Goal: Task Accomplishment & Management: Use online tool/utility

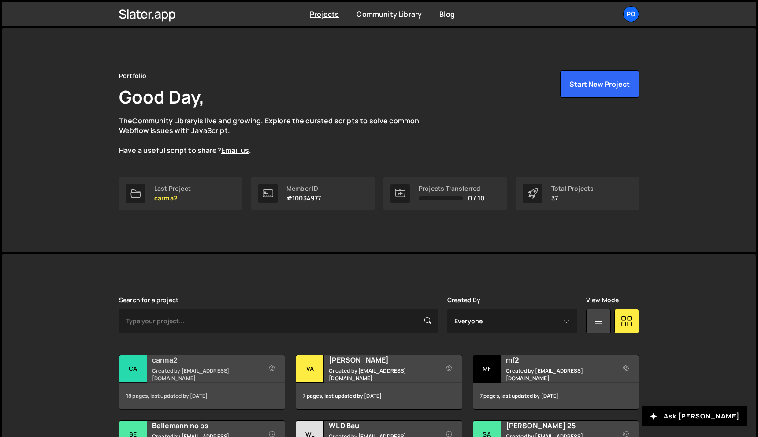
scroll to position [47, 0]
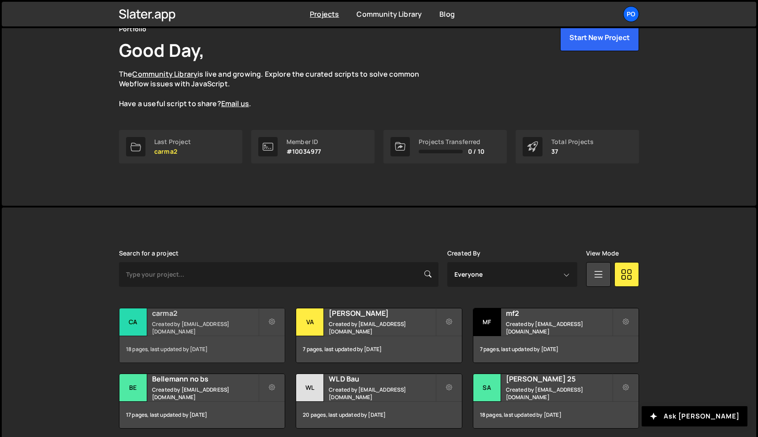
click at [228, 316] on h2 "carma2" at bounding box center [205, 314] width 106 height 10
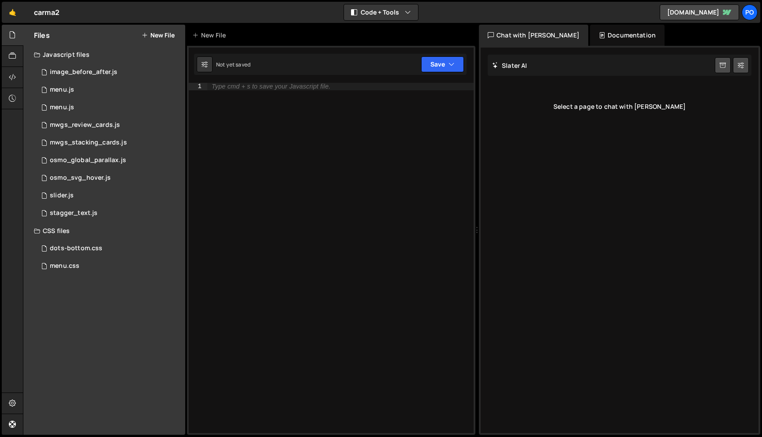
click at [163, 44] on div "Files New File" at bounding box center [104, 35] width 162 height 21
click at [163, 39] on button "New File" at bounding box center [158, 35] width 33 height 7
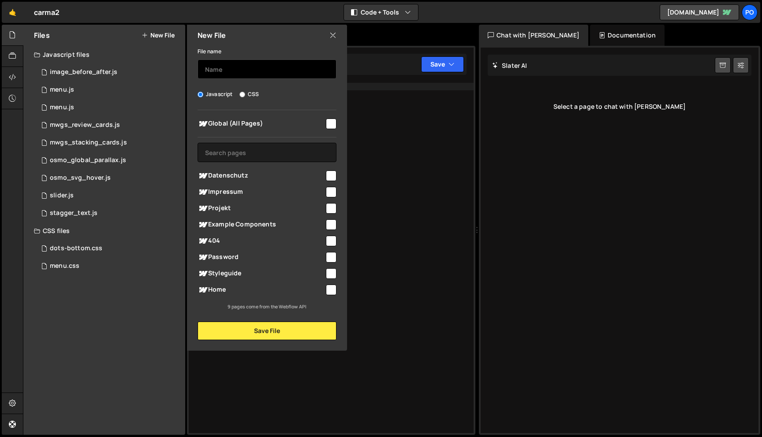
click at [231, 63] on input "text" at bounding box center [267, 69] width 139 height 19
type input "osmo_scroll_direction"
click at [331, 122] on input "checkbox" at bounding box center [331, 124] width 11 height 11
checkbox input "true"
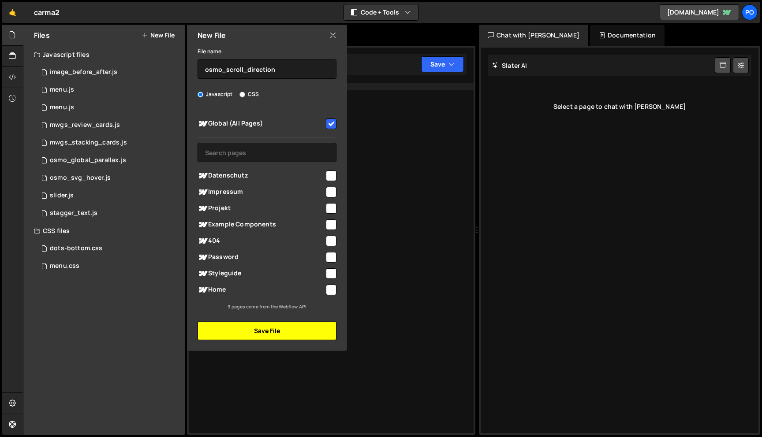
click at [284, 332] on button "Save File" at bounding box center [267, 331] width 139 height 19
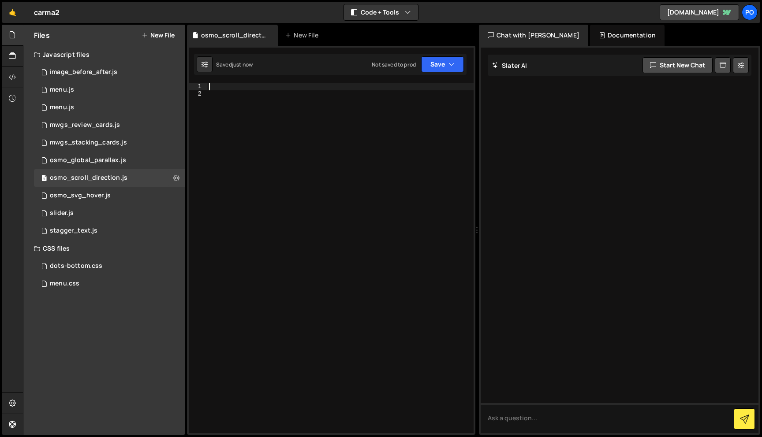
click at [213, 89] on div at bounding box center [340, 265] width 266 height 365
paste textarea "});"
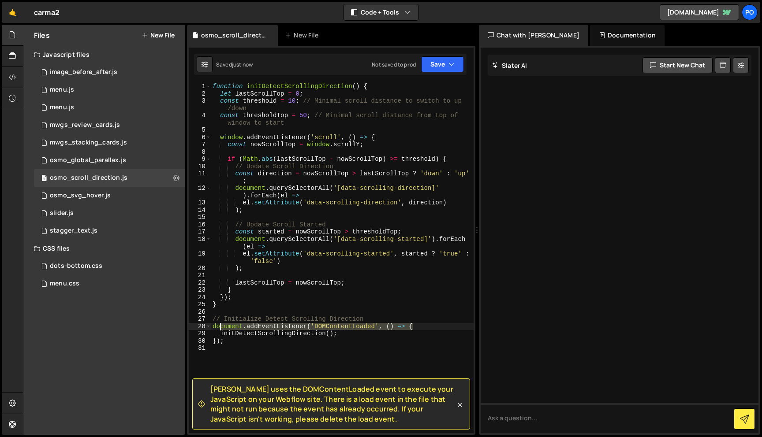
drag, startPoint x: 434, startPoint y: 324, endPoint x: 190, endPoint y: 314, distance: 243.5
click at [190, 314] on div "}); 1 2 3 4 5 6 7 8 9 10 11 12 13 14 15 16 17 18 19 20 21 22 23 24 25 26 27 28 …" at bounding box center [331, 258] width 285 height 351
type textarea "// Initialize Detect Scrolling Direction"
drag, startPoint x: 224, startPoint y: 328, endPoint x: 200, endPoint y: 328, distance: 23.8
click at [201, 328] on div "1 2 3 4 5 6 7 8 9 10 11 12 13 14 15 16 17 18 19 20 21 22 23 24 25 26 27 28 29 f…" at bounding box center [331, 258] width 285 height 351
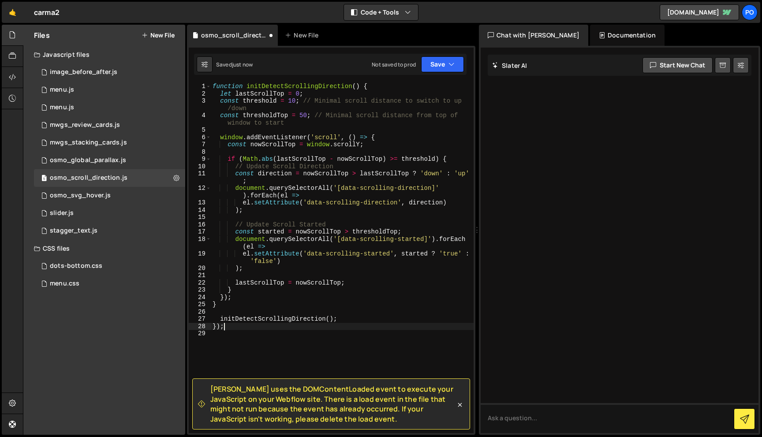
type textarea "});"
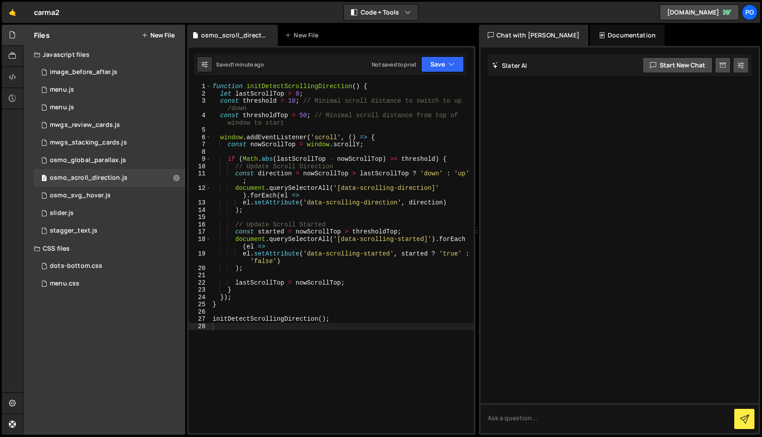
click at [164, 36] on button "New File" at bounding box center [158, 35] width 33 height 7
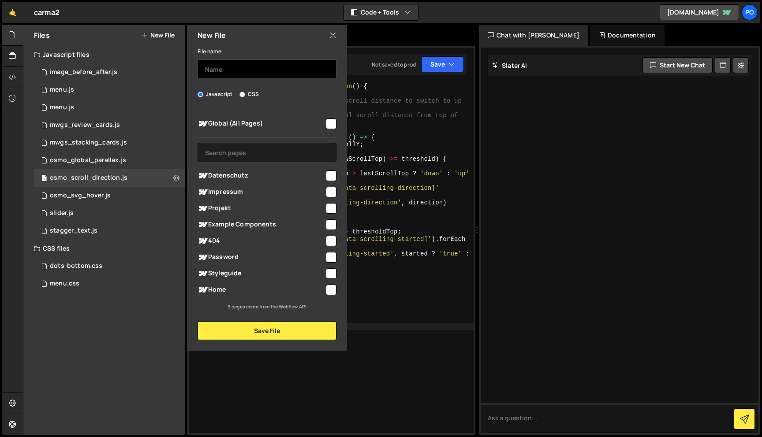
click at [233, 71] on input "text" at bounding box center [267, 69] width 139 height 19
type input "nav_scroll"
click at [330, 126] on input "checkbox" at bounding box center [331, 124] width 11 height 11
checkbox input "true"
click at [265, 71] on input "nav_scroll" at bounding box center [267, 69] width 139 height 19
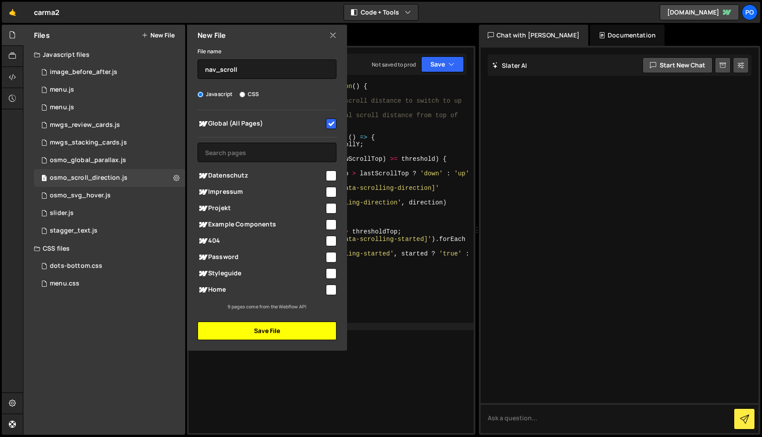
click at [264, 334] on button "Save File" at bounding box center [267, 331] width 139 height 19
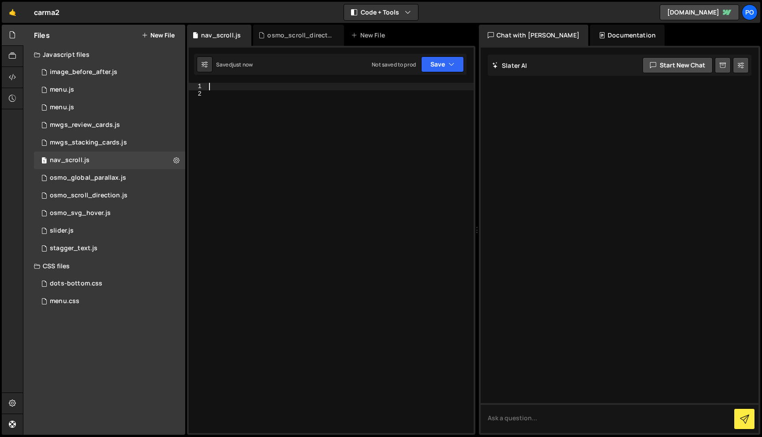
click at [221, 90] on div at bounding box center [340, 265] width 266 height 365
paste textarea "}"
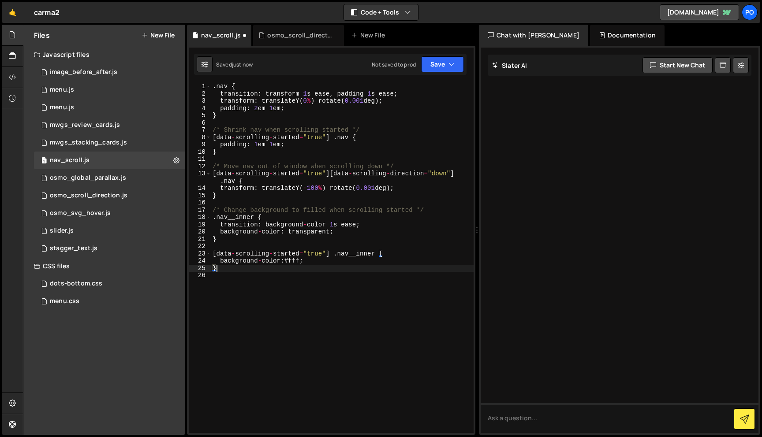
type textarea "background - color: #fff;"
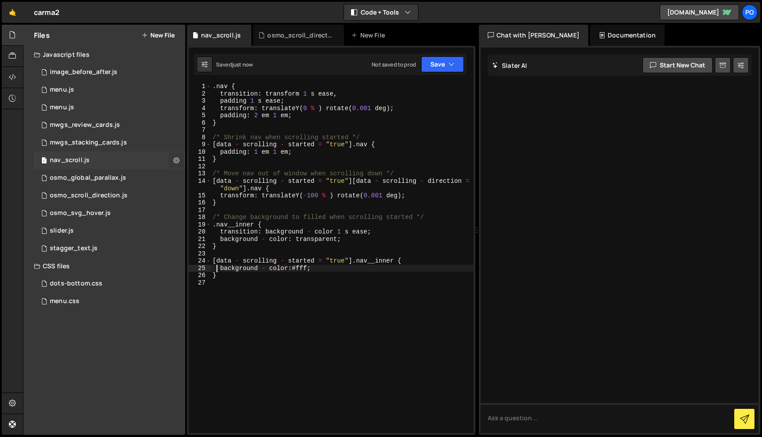
click at [174, 163] on icon at bounding box center [176, 160] width 6 height 8
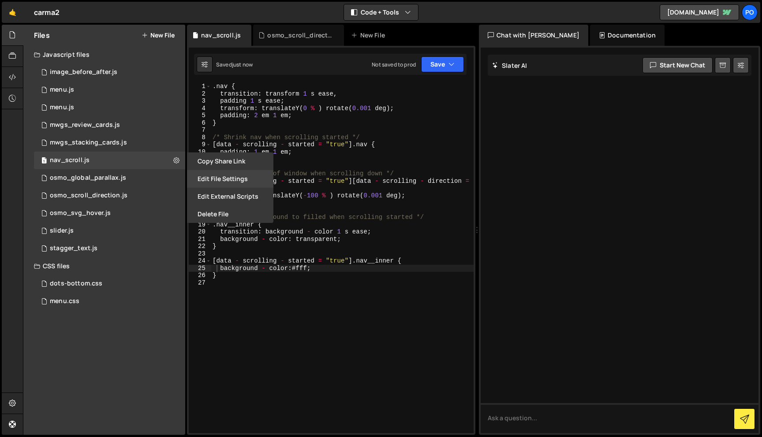
click at [212, 180] on button "Edit File Settings" at bounding box center [230, 179] width 86 height 18
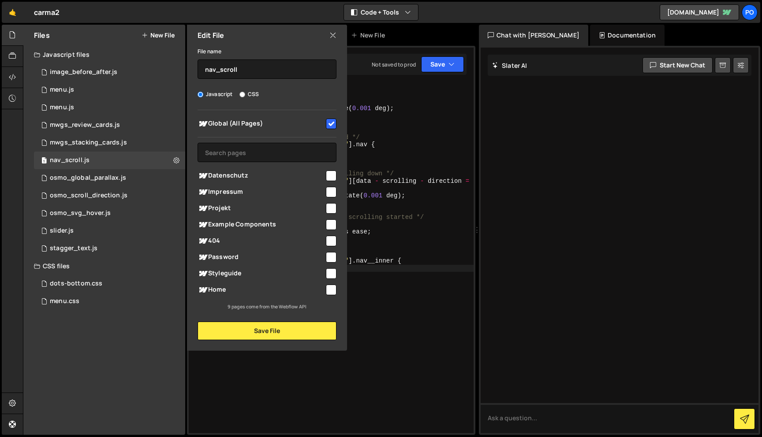
click at [242, 97] on label "CSS" at bounding box center [248, 94] width 19 height 9
click at [242, 97] on input "CSS" at bounding box center [242, 95] width 6 height 6
radio input "true"
click at [260, 339] on button "Save File" at bounding box center [267, 331] width 139 height 19
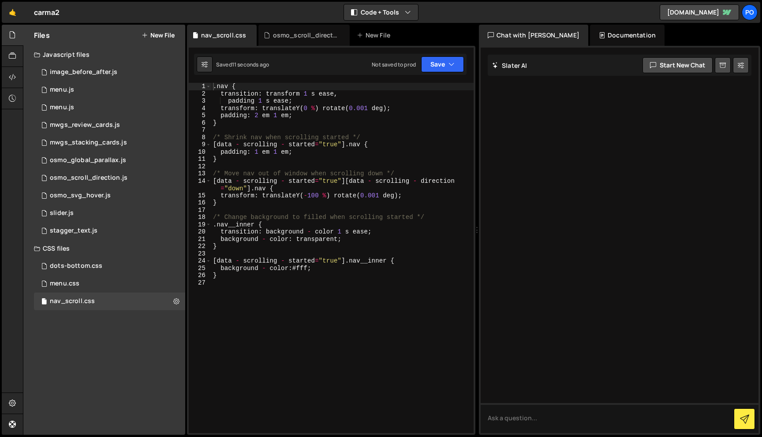
click at [293, 306] on div ". nav { transition : transform 1 s ease , padding 1 s ease ; transform : transl…" at bounding box center [342, 265] width 262 height 365
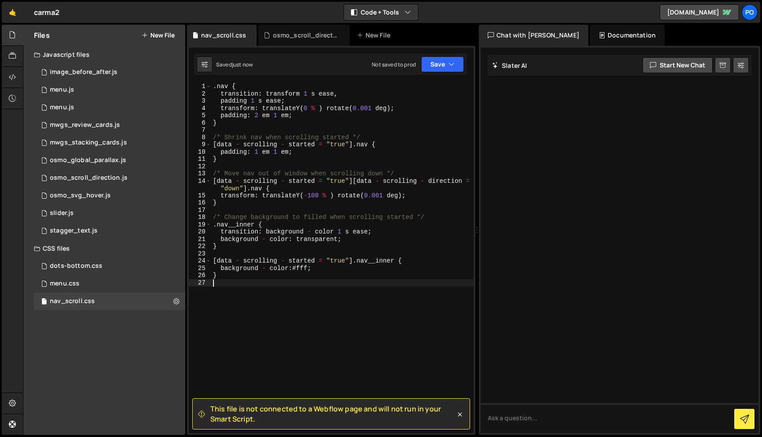
click at [265, 97] on div ". nav { transition : transform 1 s ease , padding 1 s ease ; transform : transl…" at bounding box center [342, 265] width 262 height 365
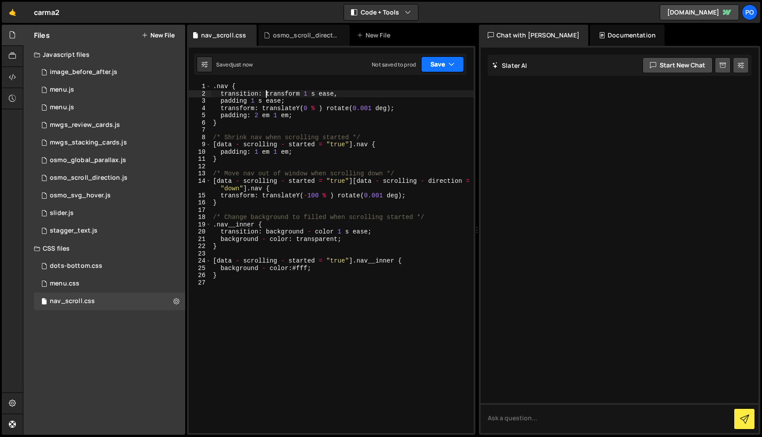
click at [436, 65] on button "Save" at bounding box center [442, 64] width 43 height 16
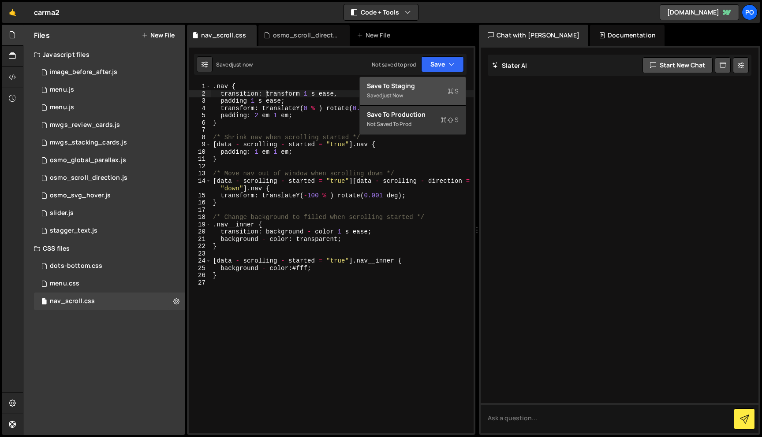
click at [438, 92] on div "Saved just now" at bounding box center [413, 95] width 92 height 11
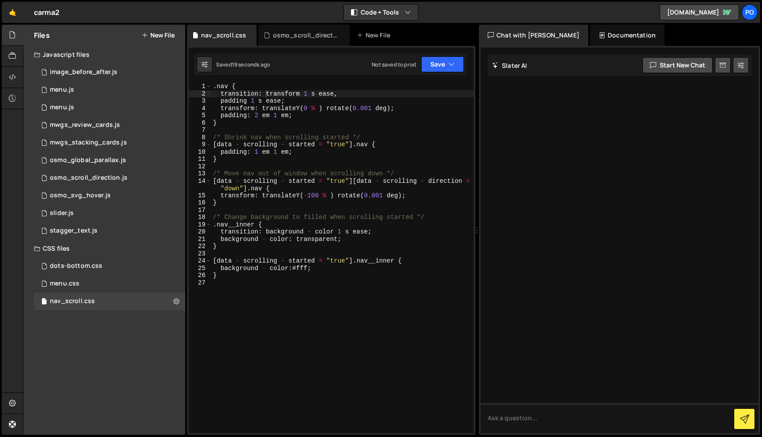
click at [223, 88] on div ". nav { transition : transform 1 s ease , padding 1 s ease ; transform : transl…" at bounding box center [342, 265] width 262 height 365
paste textarea "_1_component"
click at [222, 224] on div ". nav_1_component { transition : transform 1 s ease , padding 1 s ease ; transf…" at bounding box center [342, 265] width 262 height 365
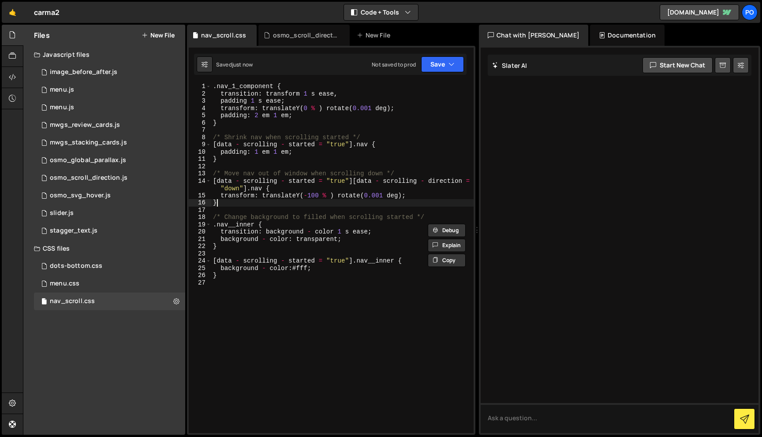
click at [232, 206] on div ". nav_1_component { transition : transform 1 s ease , padding 1 s ease ; transf…" at bounding box center [342, 265] width 262 height 365
click at [225, 227] on div ". nav_1_component { transition : transform 1 s ease , padding 1 s ease ; transf…" at bounding box center [342, 265] width 262 height 365
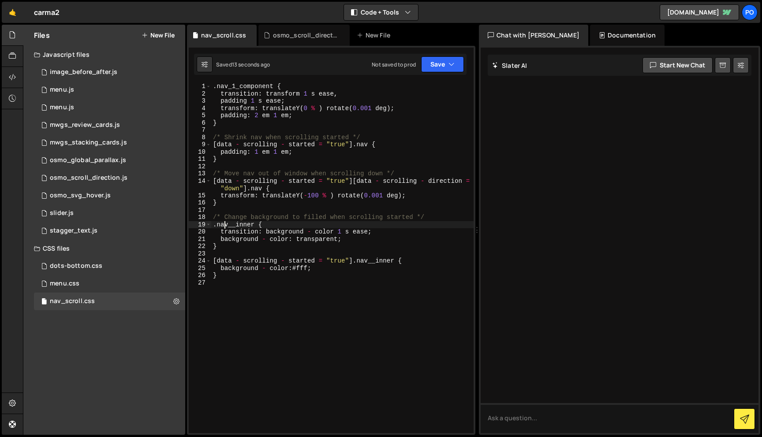
click at [225, 227] on div ". nav_1_component { transition : transform 1 s ease , padding 1 s ease ; transf…" at bounding box center [342, 265] width 262 height 365
paste textarea "1_wrap"
click at [316, 204] on div ". nav_1_component { transition : transform 1 s ease , padding 1 s ease ; transf…" at bounding box center [342, 265] width 262 height 365
type textarea "}"
click at [9, 47] on div at bounding box center [13, 56] width 22 height 21
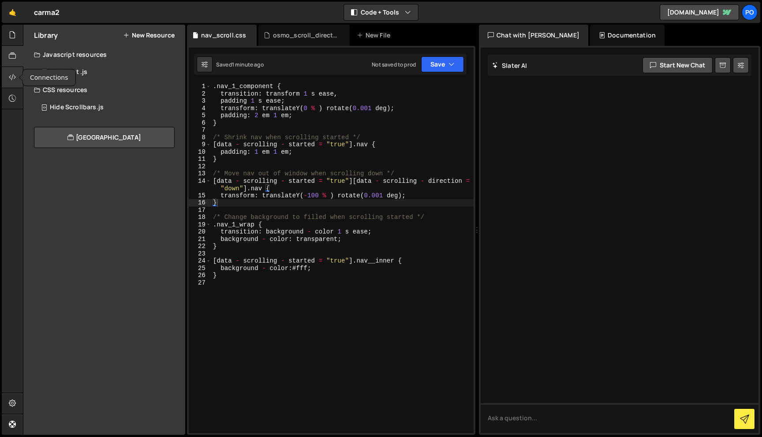
click at [11, 76] on icon at bounding box center [12, 77] width 7 height 10
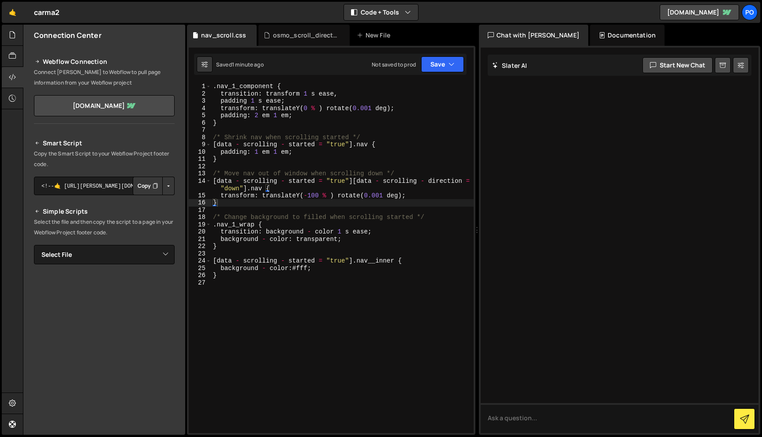
click at [143, 186] on button "Copy" at bounding box center [148, 186] width 30 height 19
click at [264, 167] on div ". nav_1_component { transition : transform 1 s ease , padding 1 s ease ; transf…" at bounding box center [342, 265] width 262 height 365
click at [234, 129] on div ". nav_1_component { transition : transform 1 s ease , padding 1 s ease ; transf…" at bounding box center [342, 265] width 262 height 365
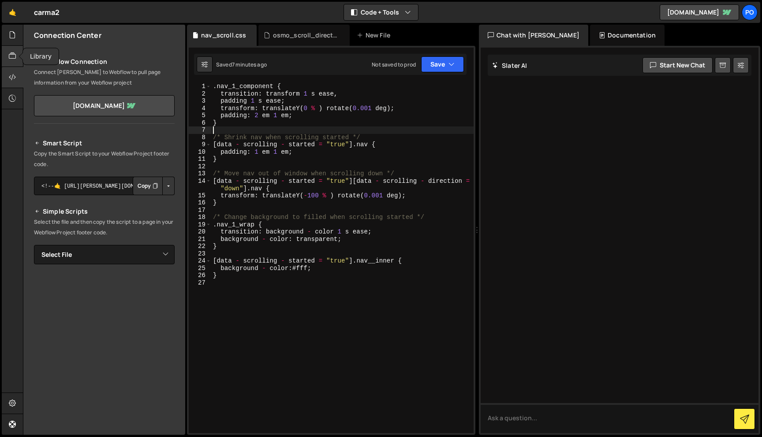
click at [12, 54] on icon at bounding box center [12, 56] width 7 height 10
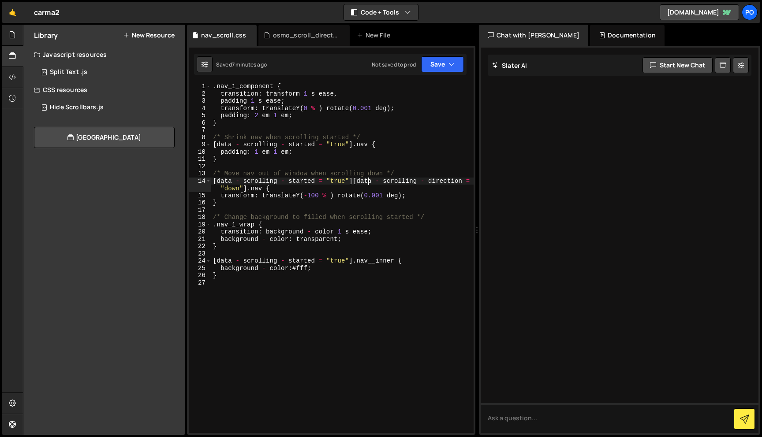
click at [369, 180] on div ". nav_1_component { transition : transform 1 s ease , padding 1 s ease ; transf…" at bounding box center [342, 265] width 262 height 365
type textarea "}"
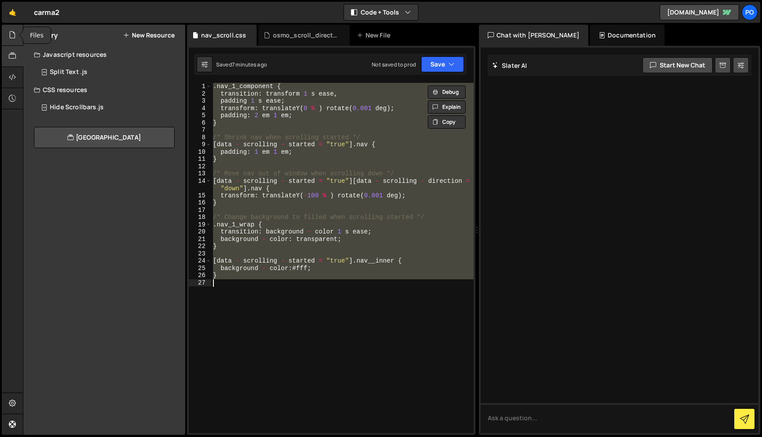
click at [12, 38] on icon at bounding box center [12, 35] width 7 height 10
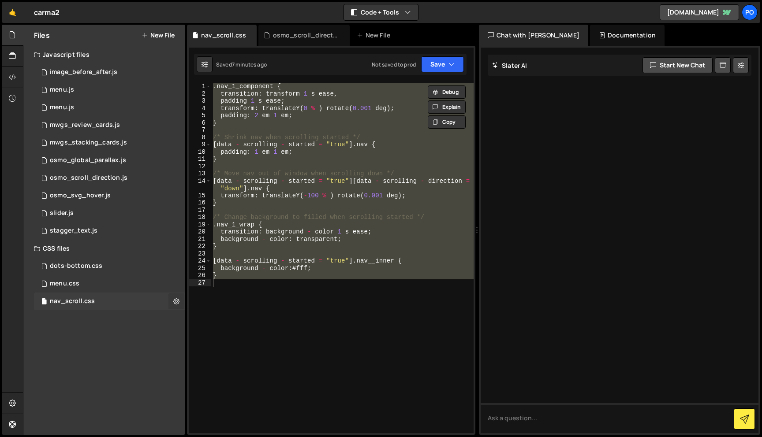
click at [175, 301] on icon at bounding box center [176, 301] width 6 height 8
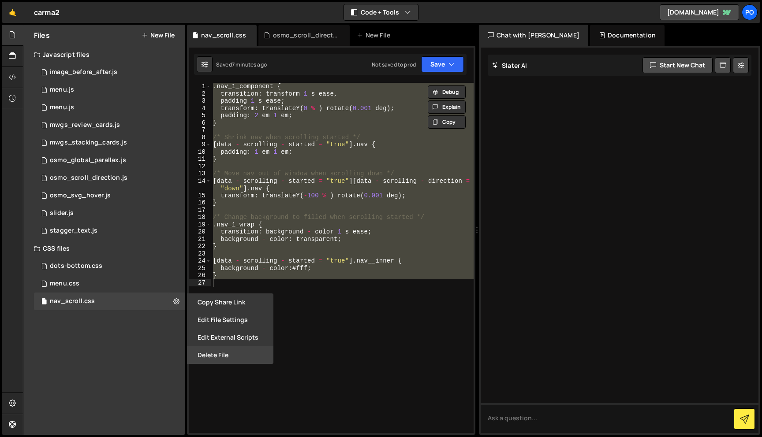
click at [218, 354] on button "Delete File" at bounding box center [230, 356] width 86 height 18
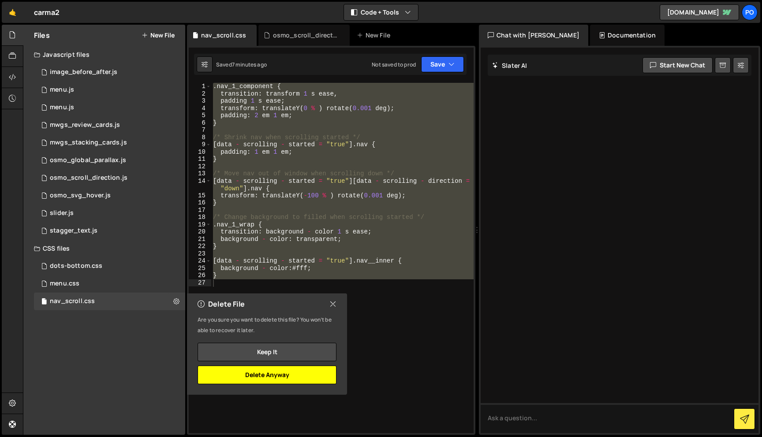
click at [261, 376] on button "Delete Anyway" at bounding box center [267, 375] width 139 height 19
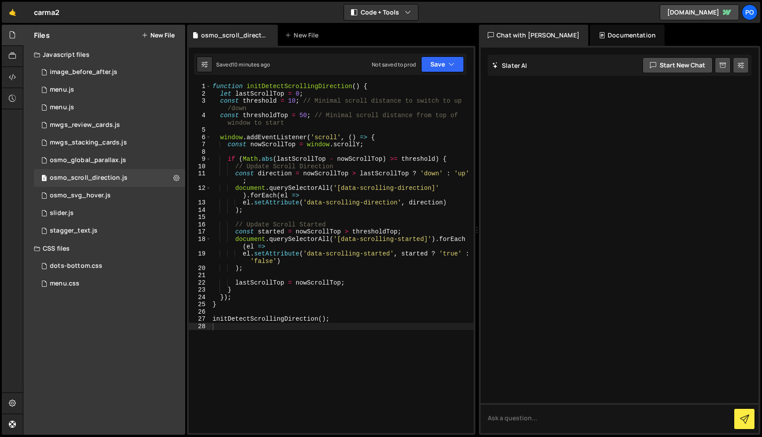
click at [160, 36] on button "New File" at bounding box center [158, 35] width 33 height 7
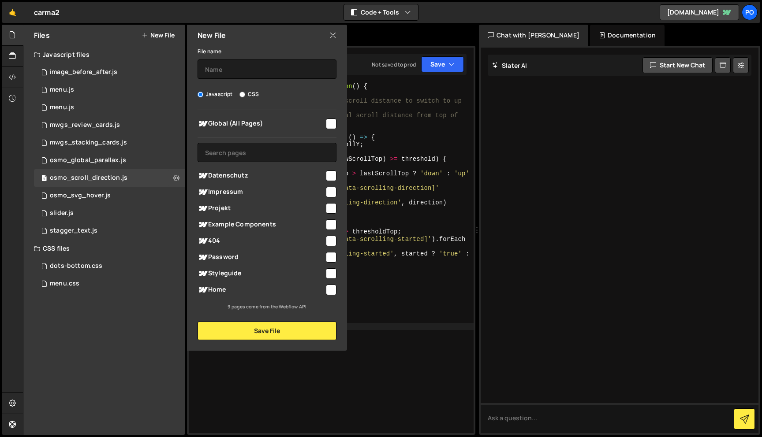
click at [233, 87] on div "File name Javascript CSS Global (All Pages) Save File" at bounding box center [267, 193] width 160 height 295
click at [241, 95] on input "CSS" at bounding box center [242, 95] width 6 height 6
radio input "true"
click at [241, 84] on div "File name Javascript CSS Global (All Pages) Save File" at bounding box center [267, 193] width 160 height 295
click at [245, 63] on input "text" at bounding box center [267, 69] width 139 height 19
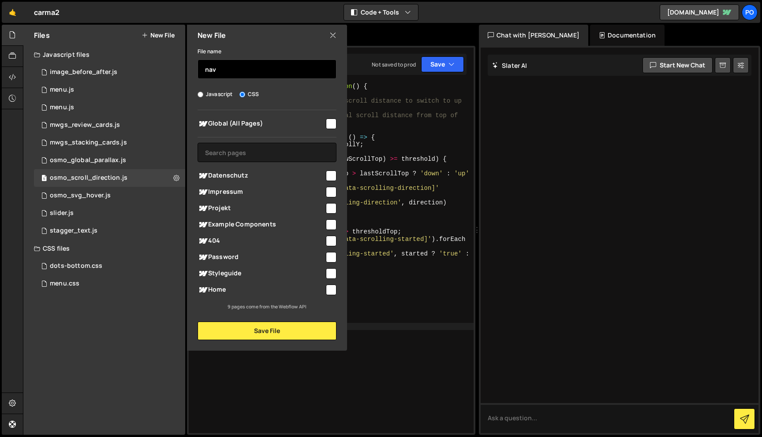
type input "nav"
click at [331, 125] on input "checkbox" at bounding box center [331, 124] width 11 height 11
checkbox input "true"
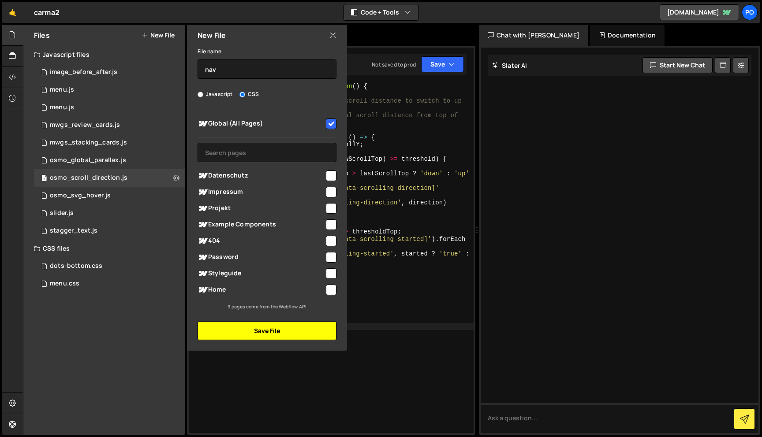
click at [269, 332] on button "Save File" at bounding box center [267, 331] width 139 height 19
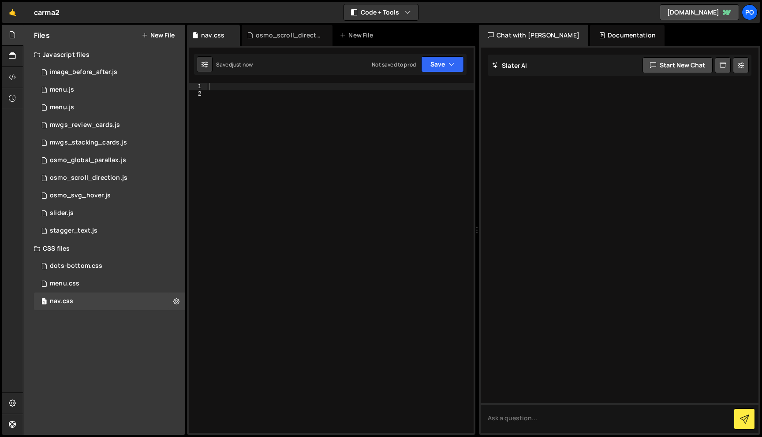
click at [240, 92] on div at bounding box center [340, 265] width 266 height 365
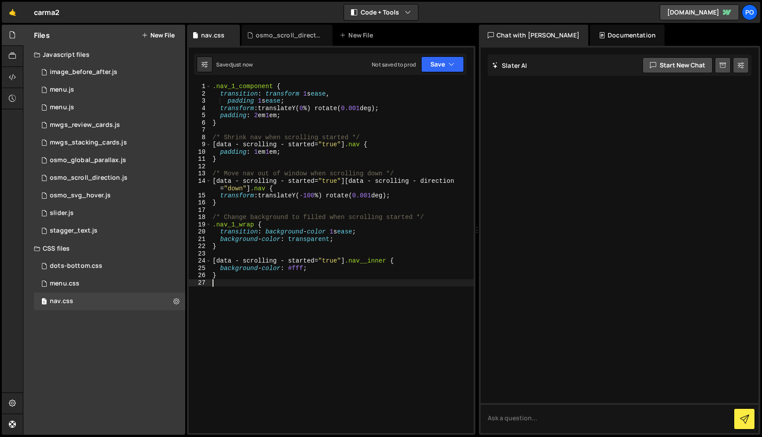
click at [297, 127] on div ".nav_1_component { transition : transform 1 s ease , padding 1 s ease ; transfo…" at bounding box center [342, 265] width 263 height 365
click at [260, 131] on div ".nav_1_component { transition : transform 1 s ease , padding 1 s ease ; transfo…" at bounding box center [342, 265] width 263 height 365
click at [247, 165] on div ".nav_1_component { transition : transform 1 s ease , padding 1 s ease ; transfo…" at bounding box center [342, 265] width 263 height 365
click at [247, 205] on div ".nav_1_component { transition : transform 1 s ease , padding 1 s ease ; transfo…" at bounding box center [342, 265] width 263 height 365
click at [240, 84] on div ".nav_1_component { transition : transform 1 s ease , padding 1 s ease ; transfo…" at bounding box center [342, 265] width 263 height 365
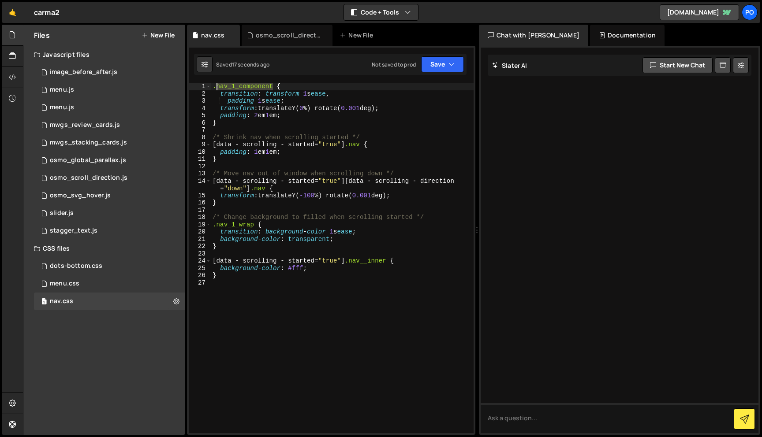
click at [240, 84] on div ".nav_1_component { transition : transform 1 s ease , padding 1 s ease ; transfo…" at bounding box center [342, 265] width 263 height 365
click at [261, 189] on div ".nav_1_component { transition : transform 1 s ease , padding 1 s ease ; transfo…" at bounding box center [342, 265] width 263 height 365
paste textarea "_1_component"
click at [354, 143] on div ".nav_1_component { transition : transform 1 s ease , padding 1 s ease ; transfo…" at bounding box center [342, 265] width 263 height 365
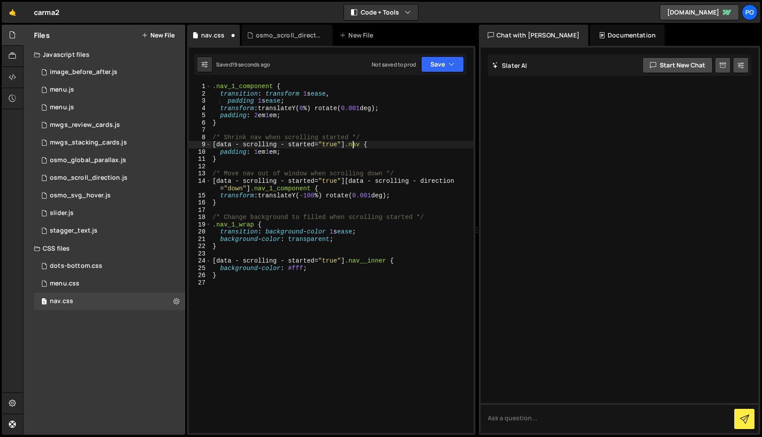
click at [354, 143] on div ".nav_1_component { transition : transform 1 s ease , padding 1 s ease ; transfo…" at bounding box center [342, 265] width 263 height 365
paste textarea "_1_component"
click at [231, 223] on div ".nav_1_component { transition : transform 1 s ease , padding 1 s ease ; transfo…" at bounding box center [342, 265] width 263 height 365
click at [356, 261] on div ".nav_1_component { transition : transform 1 s ease , padding 1 s ease ; transfo…" at bounding box center [342, 265] width 263 height 365
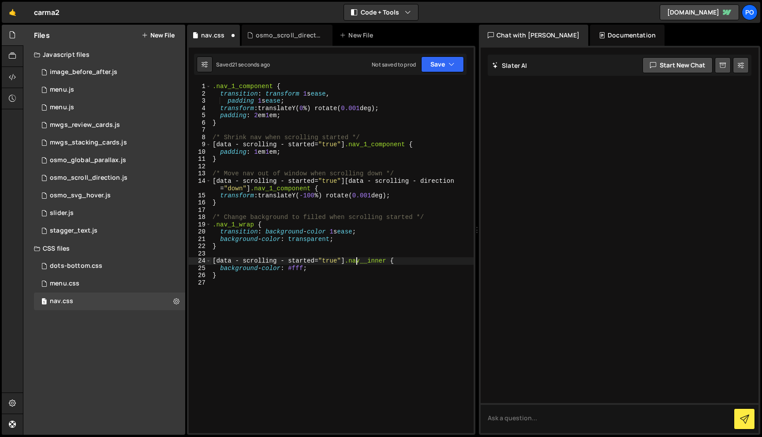
click at [356, 261] on div ".nav_1_component { transition : transform 1 s ease , padding 1 s ease ; transfo…" at bounding box center [342, 265] width 263 height 365
paste textarea "1_wrap"
click at [445, 67] on button "Save" at bounding box center [442, 64] width 43 height 16
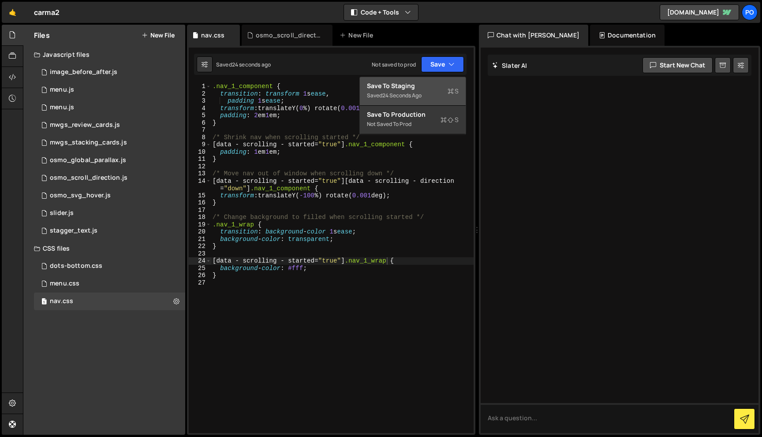
click at [435, 85] on div "Save to Staging S" at bounding box center [413, 86] width 92 height 9
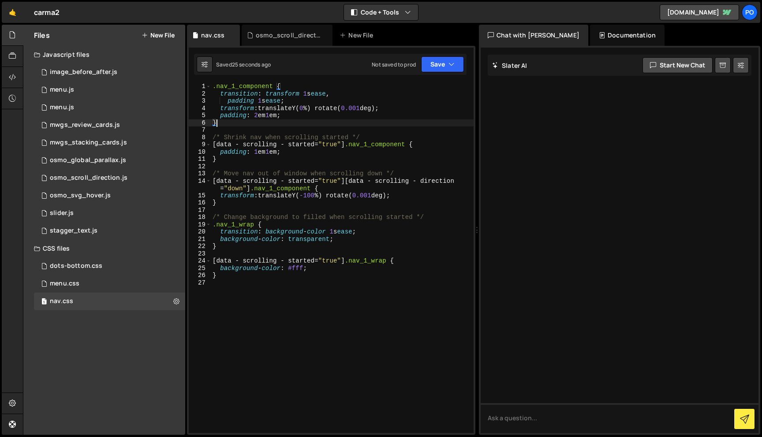
click at [300, 126] on div ".nav_1_component { transition : transform 1 s ease , padding 1 s ease ; transfo…" at bounding box center [342, 265] width 263 height 365
click at [298, 161] on div ".nav_1_component { transition : transform 1 s ease , padding 1 s ease ; transfo…" at bounding box center [342, 265] width 263 height 365
click at [372, 146] on div ".nav_1_component { transition : transform 1 s ease , padding 1 s ease ; transfo…" at bounding box center [342, 265] width 263 height 365
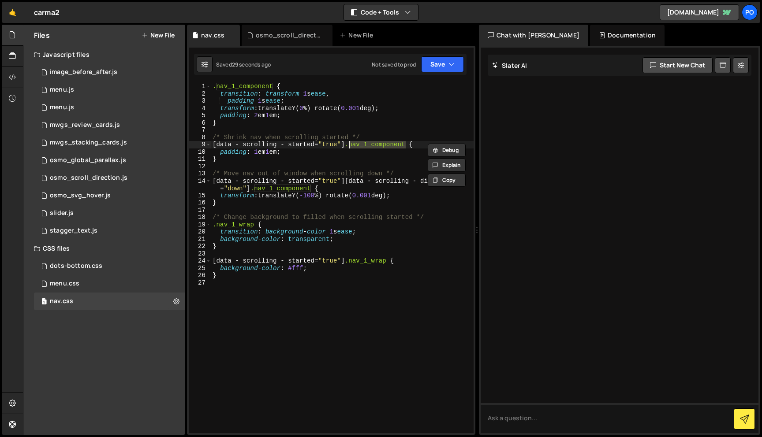
click at [235, 223] on div ".nav_1_component { transition : transform 1 s ease , padding 1 s ease ; transfo…" at bounding box center [342, 265] width 263 height 365
type textarea ".nav_1_wrap {"
click at [235, 223] on div ".nav_1_component { transition : transform 1 s ease , padding 1 s ease ; transfo…" at bounding box center [342, 265] width 263 height 365
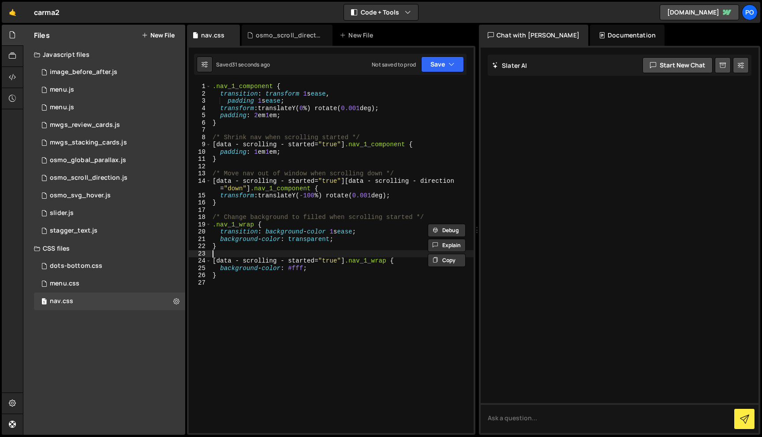
click at [352, 253] on div ".nav_1_component { transition : transform 1 s ease , padding 1 s ease ; transfo…" at bounding box center [342, 265] width 263 height 365
click at [332, 273] on div ".nav_1_component { transition : transform 1 s ease , padding 1 s ease ; transfo…" at bounding box center [342, 265] width 263 height 365
type textarea "}"
click at [295, 290] on div ".nav_1_component { transition : transform 1 s ease , padding 1 s ease ; transfo…" at bounding box center [342, 265] width 263 height 365
click at [305, 271] on div ".nav_1_component { transition : transform 1 s ease , padding 1 s ease ; transfo…" at bounding box center [342, 265] width 263 height 365
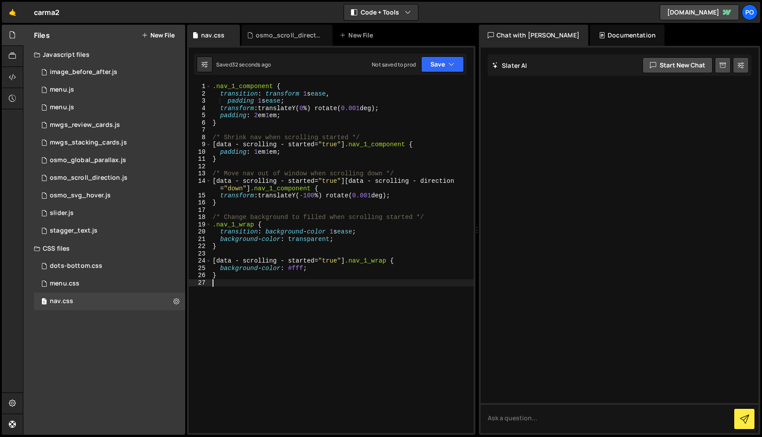
click at [305, 271] on div ".nav_1_component { transition : transform 1 s ease , padding 1 s ease ; transfo…" at bounding box center [342, 265] width 263 height 365
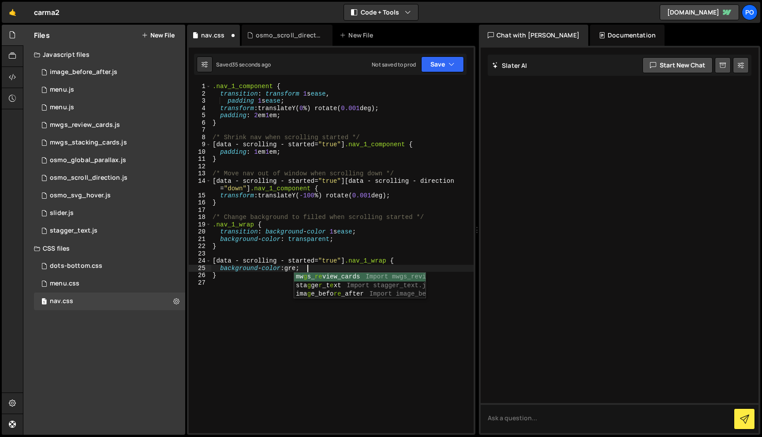
scroll to position [0, 7]
type textarea "background - color: green;"
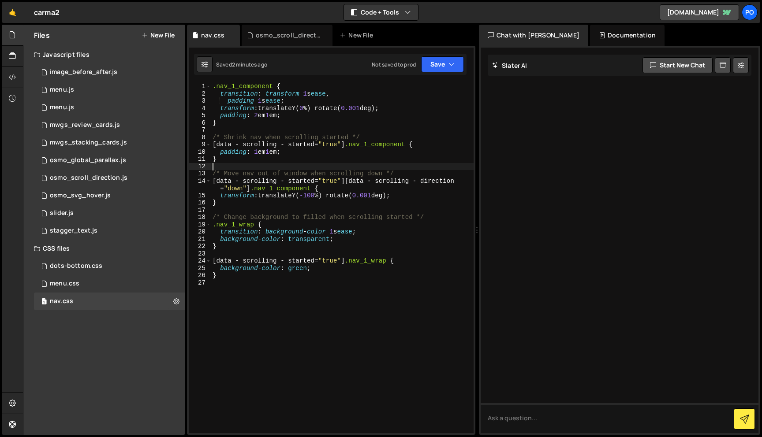
click at [303, 168] on div ".nav_1_component { transition : transform 1 s ease , padding 1 s ease ; transfo…" at bounding box center [342, 265] width 263 height 365
click at [127, 176] on div "1 osmo_scroll_direction.js 0" at bounding box center [109, 178] width 151 height 18
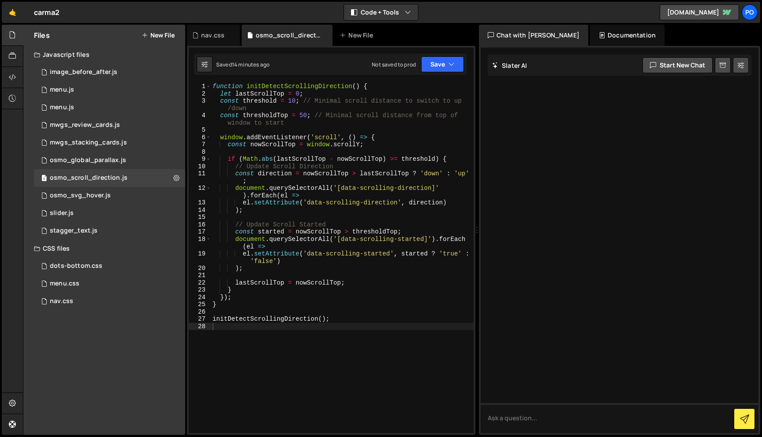
click at [287, 298] on div "function initDetectScrollingDirection ( ) { let lastScrollTop = 0 ; const thres…" at bounding box center [342, 265] width 263 height 365
click at [274, 308] on div "function initDetectScrollingDirection ( ) { let lastScrollTop = 0 ; const thres…" at bounding box center [342, 265] width 263 height 365
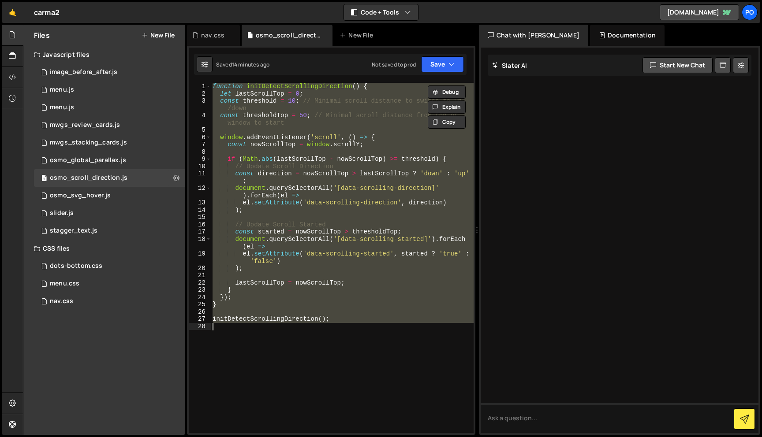
click at [274, 308] on div "function initDetectScrollingDirection ( ) { let lastScrollTop = 0 ; const thres…" at bounding box center [342, 258] width 263 height 351
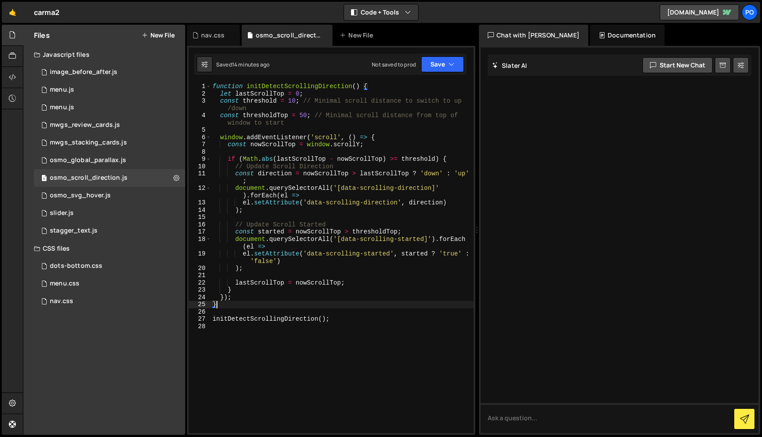
click at [376, 86] on div "function initDetectScrollingDirection ( ) { let lastScrollTop = 0 ; const thres…" at bounding box center [342, 265] width 263 height 365
type textarea "function initDetectScrollingDirection() {"
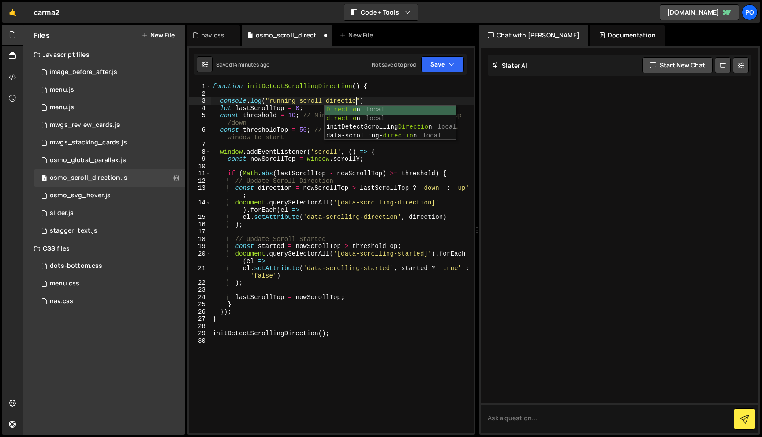
scroll to position [0, 10]
click at [448, 72] on div "Saved 14 minutes ago Not saved to prod Upgrade to Edit Save Save to Staging S S…" at bounding box center [330, 64] width 272 height 21
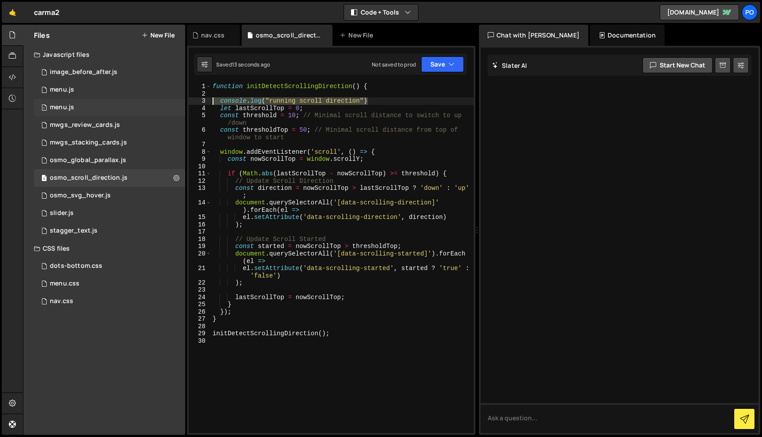
drag, startPoint x: 376, startPoint y: 99, endPoint x: 180, endPoint y: 99, distance: 195.8
click at [178, 99] on div "Files New File Javascript files 1 image_before_after.js 0 1 menu.js 0 1 menu.js…" at bounding box center [392, 230] width 739 height 411
click at [377, 99] on div "function initDetectScrollingDirection ( ) { console . log ( "running scroll dir…" at bounding box center [342, 258] width 263 height 351
drag, startPoint x: 381, startPoint y: 100, endPoint x: 210, endPoint y: 100, distance: 170.6
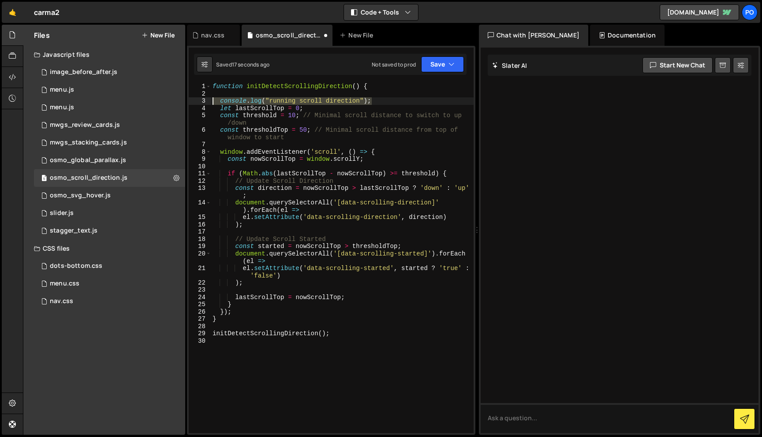
click at [210, 100] on div "console.log("running scroll direction"); 1 2 3 4 5 6 7 8 9 10 11 12 13 14 15 16…" at bounding box center [331, 258] width 285 height 351
click at [375, 158] on div "function initDetectScrollingDirection ( ) { console . log ( "running scroll dir…" at bounding box center [342, 265] width 263 height 365
click at [387, 181] on div "function initDetectScrollingDirection ( ) { console . log ( "running scroll dir…" at bounding box center [342, 265] width 263 height 365
click at [366, 190] on div "function initDetectScrollingDirection ( ) { console . log ( "running scroll dir…" at bounding box center [342, 265] width 263 height 365
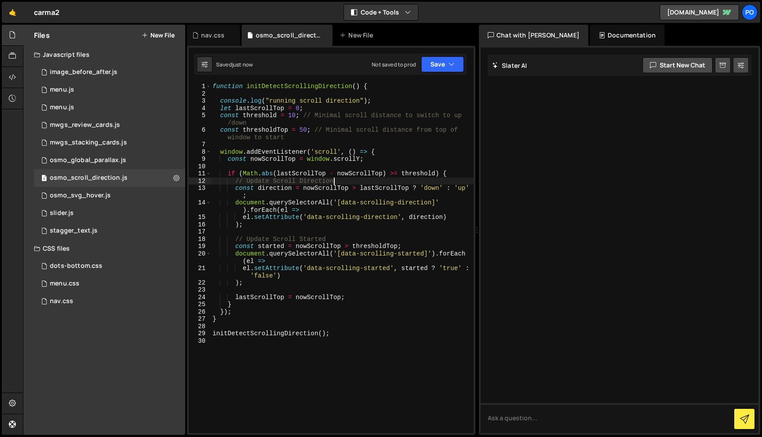
type textarea "const direction = nowScrollTop > lastScrollTop ? 'down' : 'up';"
click at [366, 195] on div "function initDetectScrollingDirection ( ) { console . log ( "running scroll dir…" at bounding box center [342, 265] width 263 height 365
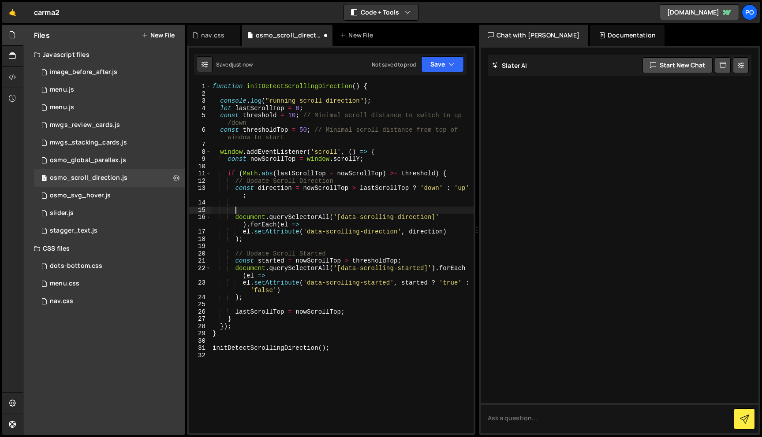
paste textarea "console.log("running scroll direction");"
type textarea "console.log("running scroll direction");"
click at [305, 205] on div "function initDetectScrollingDirection ( ) { console . log ( "running scroll dir…" at bounding box center [342, 265] width 263 height 365
drag, startPoint x: 286, startPoint y: 209, endPoint x: 384, endPoint y: 211, distance: 98.8
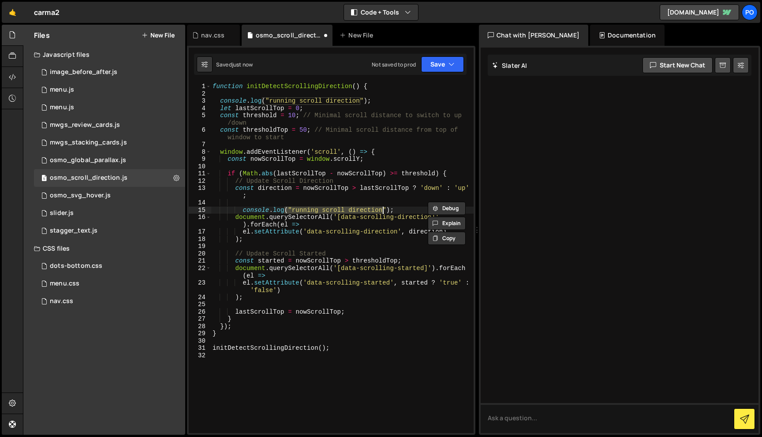
click at [384, 211] on div "function initDetectScrollingDirection ( ) { console . log ( "running scroll dir…" at bounding box center [342, 265] width 263 height 365
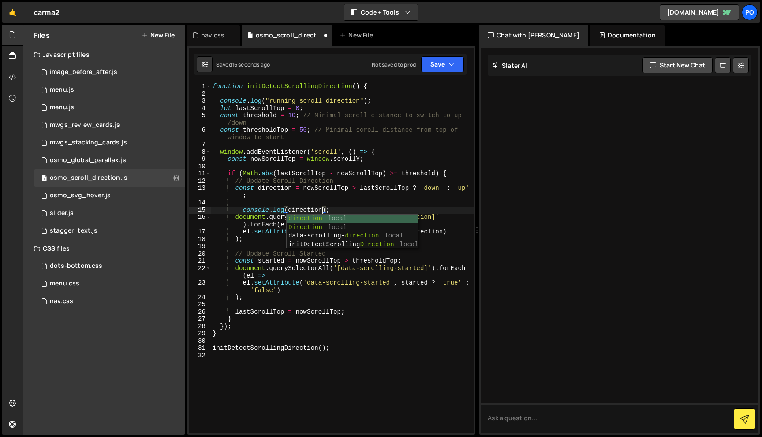
scroll to position [0, 7]
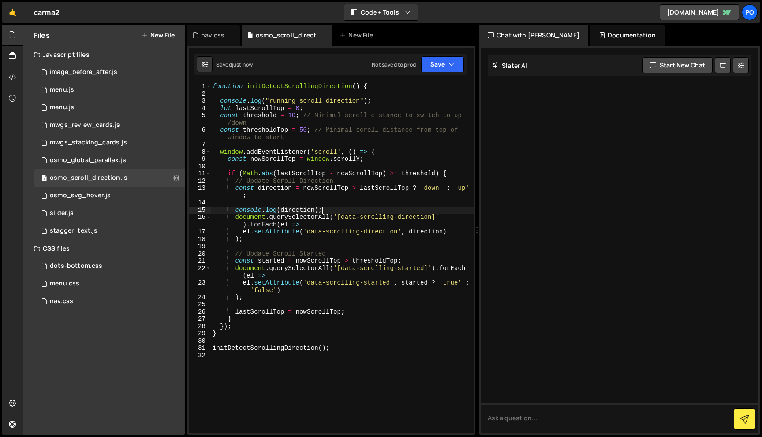
type textarea "console.log(direction);"
drag, startPoint x: 325, startPoint y: 210, endPoint x: 225, endPoint y: 210, distance: 100.1
click at [225, 210] on div "function initDetectScrollingDirection ( ) { console . log ( "running scroll dir…" at bounding box center [342, 265] width 263 height 365
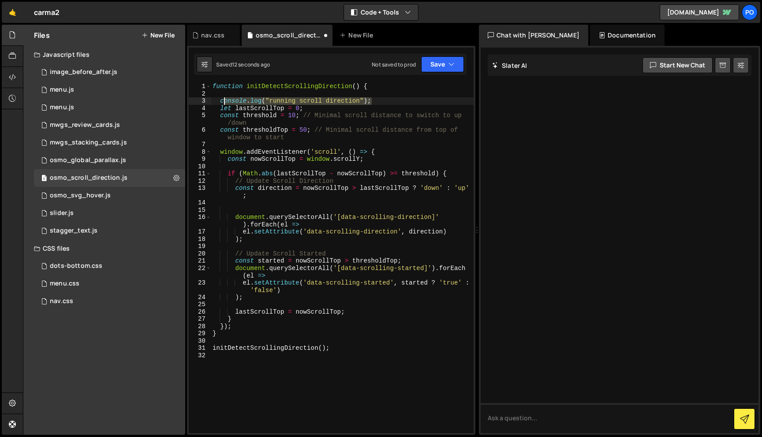
drag, startPoint x: 374, startPoint y: 99, endPoint x: 213, endPoint y: 104, distance: 161.9
click at [213, 103] on div "function initDetectScrollingDirection ( ) { console . log ( "running scroll dir…" at bounding box center [342, 265] width 263 height 365
type textarea "console.log("running scroll direction");"
type textarea "let lastScrollTop = 0;"
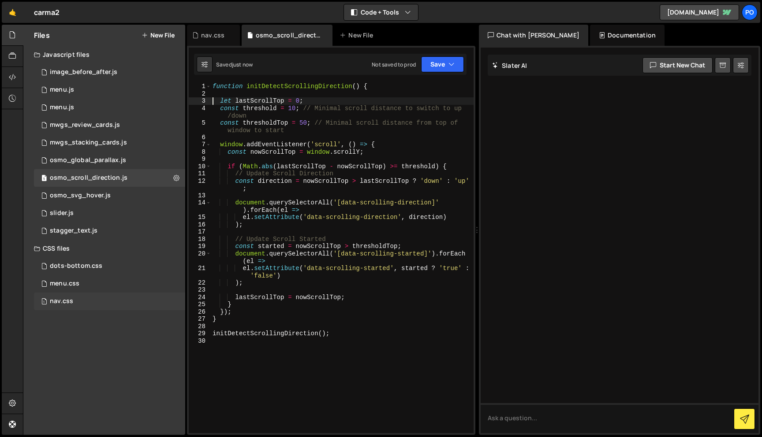
click at [91, 304] on div "1 nav.css 0" at bounding box center [109, 302] width 151 height 18
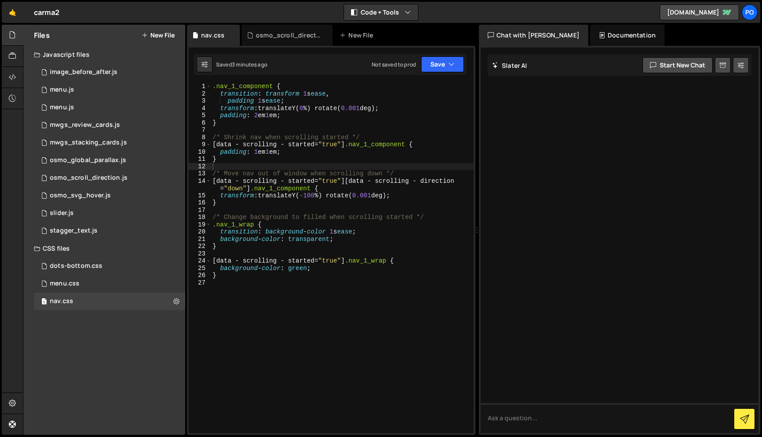
click at [309, 128] on div ".nav_1_component { transition : transform 1 s ease , padding 1 s ease ; transfo…" at bounding box center [342, 265] width 263 height 365
click at [304, 109] on div ".nav_1_component { transition : transform 1 s ease , padding 1 s ease ; transfo…" at bounding box center [342, 265] width 263 height 365
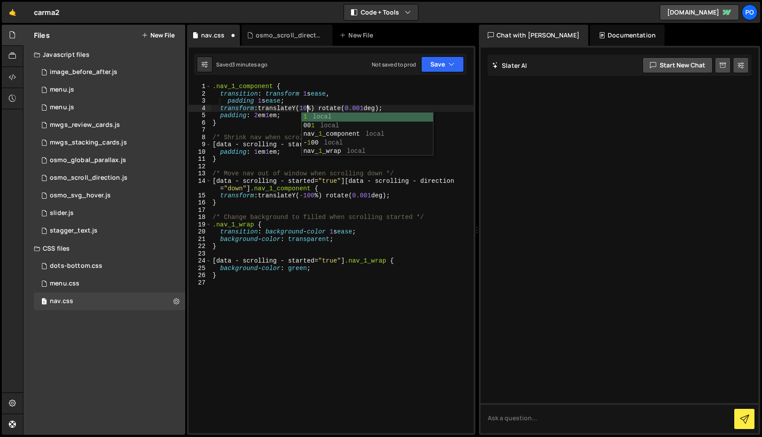
scroll to position [0, 7]
click at [310, 222] on div ".nav_1_component { transition : transform 1 s ease , padding 1 s ease ; transfo…" at bounding box center [342, 265] width 263 height 365
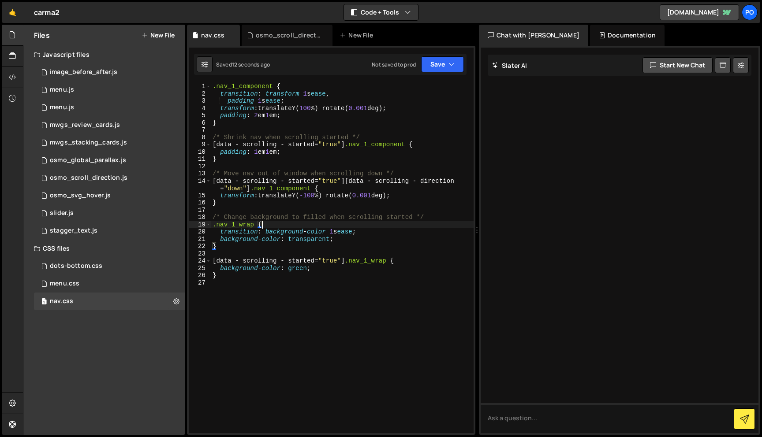
scroll to position [0, 3]
click at [271, 248] on div ".nav_1_component { transition : transform 1 s ease , padding 1 s ease ; transfo…" at bounding box center [342, 265] width 263 height 365
type textarea "}"
click at [269, 284] on div ".nav_1_component { transition : transform 1 s ease , padding 1 s ease ; transfo…" at bounding box center [342, 265] width 263 height 365
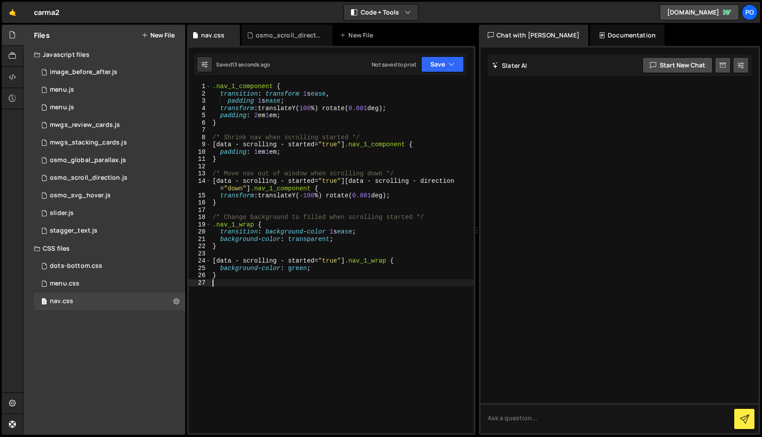
click at [251, 294] on div ".nav_1_component { transition : transform 1 s ease , padding 1 s ease ; transfo…" at bounding box center [342, 265] width 263 height 365
click at [246, 253] on div ".nav_1_component { transition : transform 1 s ease , padding 1 s ease ; transfo…" at bounding box center [342, 265] width 263 height 365
click at [245, 290] on div ".nav_1_component { transition : transform 1 s ease , padding 1 s ease ; transfo…" at bounding box center [342, 265] width 263 height 365
click at [242, 254] on div ".nav_1_component { transition : transform 1 s ease , padding 1 s ease ; transfo…" at bounding box center [342, 265] width 263 height 365
click at [242, 304] on div ".nav_1_component { transition : transform 1 s ease , padding 1 s ease ; transfo…" at bounding box center [342, 265] width 263 height 365
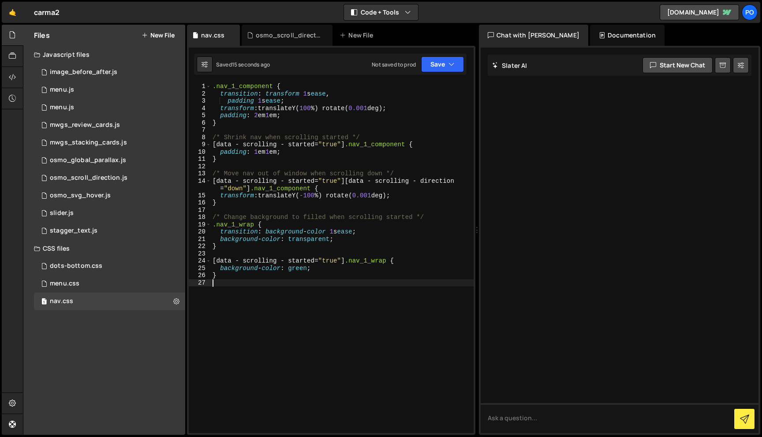
click at [261, 256] on div ".nav_1_component { transition : transform 1 s ease , padding 1 s ease ; transfo…" at bounding box center [342, 265] width 263 height 365
click at [254, 214] on div ".nav_1_component { transition : transform 1 s ease , padding 1 s ease ; transfo…" at bounding box center [342, 265] width 263 height 365
type textarea "/* Change background to filled when scrolling started */"
click at [253, 209] on div ".nav_1_component { transition : transform 1 s ease , padding 1 s ease ; transfo…" at bounding box center [342, 265] width 263 height 365
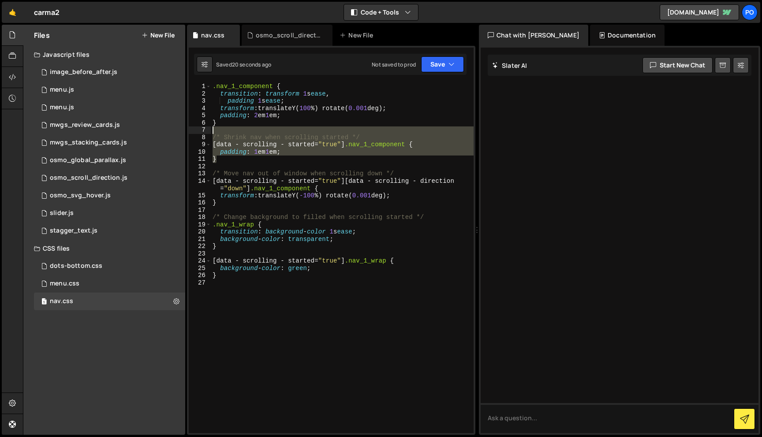
drag, startPoint x: 272, startPoint y: 161, endPoint x: 208, endPoint y: 128, distance: 72.0
click at [208, 128] on div "1 2 3 4 5 6 7 8 9 10 11 12 13 14 15 16 17 18 19 20 21 22 23 24 25 26 27 .nav_1_…" at bounding box center [331, 258] width 285 height 351
click at [226, 163] on div ".nav_1_component { transition : transform 1 s ease , padding 1 s ease ; transfo…" at bounding box center [342, 258] width 263 height 351
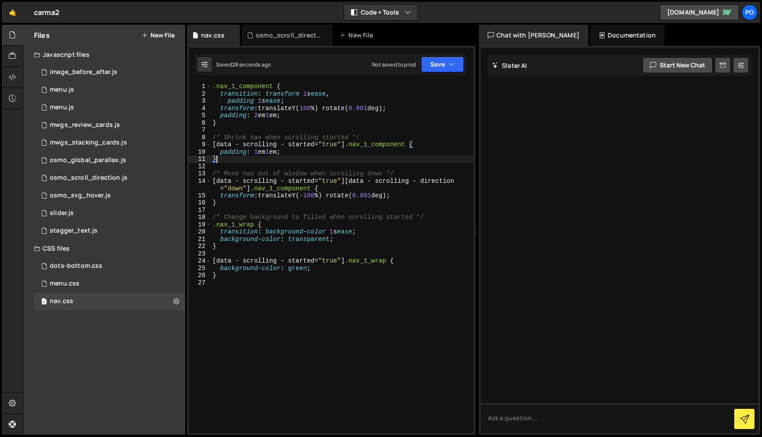
click at [244, 147] on div ".nav_1_component { transition : transform 1 s ease , padding 1 s ease ; transfo…" at bounding box center [342, 265] width 263 height 365
click at [235, 146] on div ".nav_1_component { transition : transform 1 s ease , padding 1 s ease ; transfo…" at bounding box center [342, 265] width 263 height 365
click at [234, 183] on div ".nav_1_component { transition : transform 1 s ease , padding 1 s ease ; transfo…" at bounding box center [342, 265] width 263 height 365
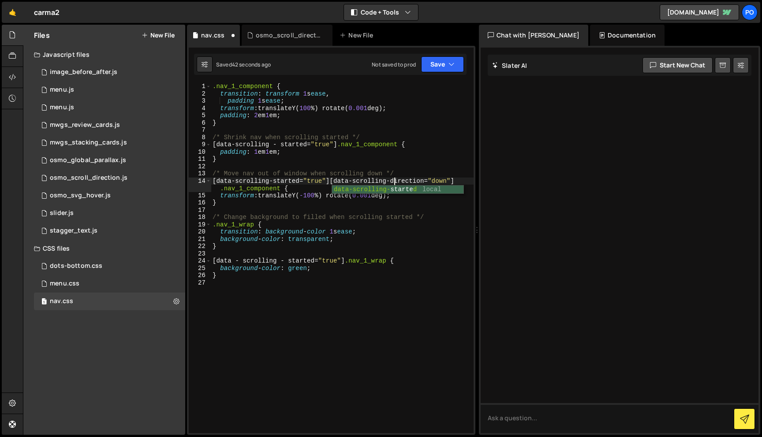
scroll to position [0, 12]
click at [309, 112] on div ".nav_1_component { transition : transform 1 s ease , padding 1 s ease ; transfo…" at bounding box center [342, 265] width 263 height 365
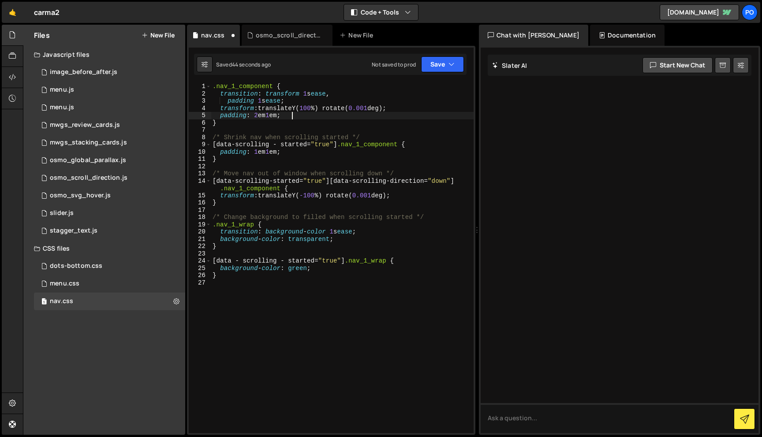
scroll to position [0, 5]
click at [283, 145] on div ".nav_1_component { transition : transform 1 s ease , padding 1 s ease ; transfo…" at bounding box center [342, 265] width 263 height 365
click at [243, 262] on div ".nav_1_component { transition : transform 1 s ease , padding 1 s ease ; transfo…" at bounding box center [342, 265] width 263 height 365
click at [282, 261] on div ".nav_1_component { transition : transform 1 s ease , padding 1 s ease ; transfo…" at bounding box center [342, 265] width 263 height 365
click at [270, 267] on div ".nav_1_component { transition : transform 1 s ease , padding 1 s ease ; transfo…" at bounding box center [342, 265] width 263 height 365
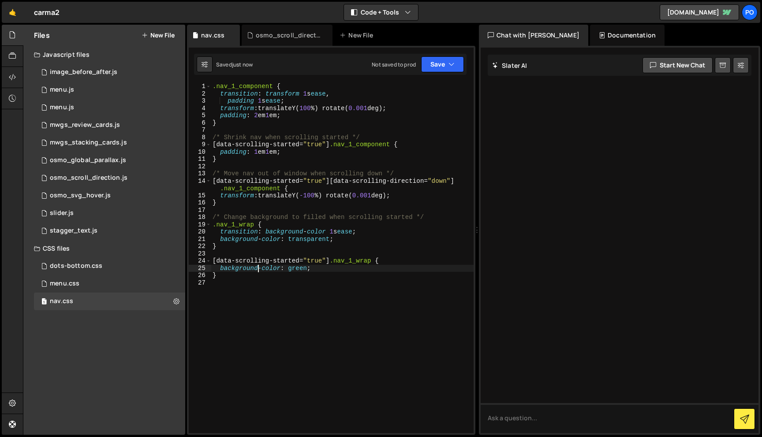
click at [272, 239] on div ".nav_1_component { transition : transform 1 s ease , padding 1 s ease ; transfo…" at bounding box center [342, 265] width 263 height 365
click at [315, 233] on div ".nav_1_component { transition : transform 1 s ease , padding 1 s ease ; transfo…" at bounding box center [342, 265] width 263 height 365
click at [339, 233] on div ".nav_1_component { transition : transform 1 s ease , padding 1 s ease ; transfo…" at bounding box center [342, 265] width 263 height 365
click at [279, 154] on div ".nav_1_component { transition : transform 1 s ease , padding 1 s ease ; transfo…" at bounding box center [342, 265] width 263 height 365
click at [276, 153] on div ".nav_1_component { transition : transform 1 s ease , padding 1 s ease ; transfo…" at bounding box center [342, 265] width 263 height 365
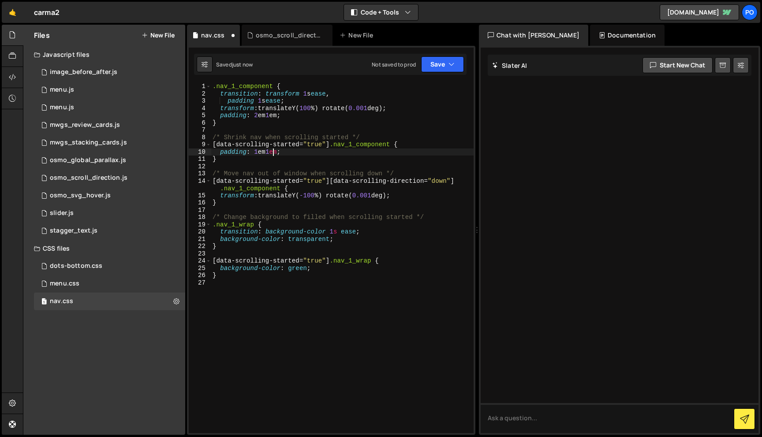
click at [262, 156] on div ".nav_1_component { transition : transform 1 s ease , padding 1 s ease ; transfo…" at bounding box center [342, 265] width 263 height 365
click at [261, 151] on div ".nav_1_component { transition : transform 1 s ease , padding 1 s ease ; transfo…" at bounding box center [342, 265] width 263 height 365
click at [311, 94] on div ".nav_1_component { transition : transform 1 s ease , padding 1 s ease ; transfo…" at bounding box center [342, 265] width 263 height 365
click at [267, 102] on div ".nav_1_component { transition : transform 1 s ease , padding 1 s ease ; transfo…" at bounding box center [342, 265] width 263 height 365
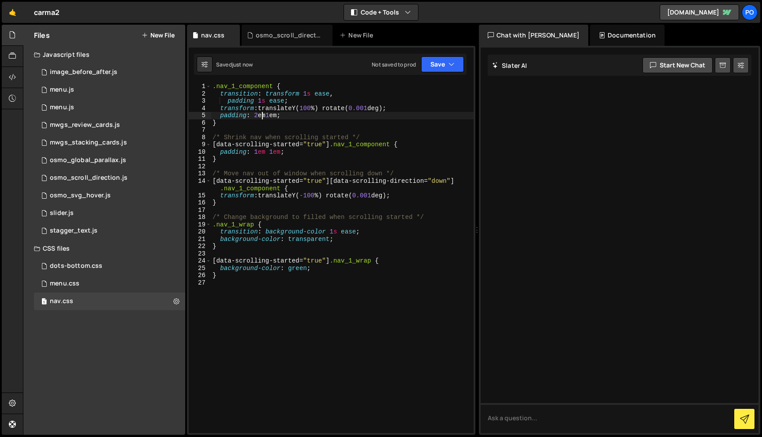
click at [261, 117] on div ".nav_1_component { transition : transform 1 s ease , padding 1 s ease ; transfo…" at bounding box center [342, 265] width 263 height 365
click at [277, 117] on div ".nav_1_component { transition : transform 1 s ease , padding 1 s ease ; transfo…" at bounding box center [342, 265] width 263 height 365
click at [318, 192] on div ".nav_1_component { transition : transform 1 s ease , padding 1 s ease ; transfo…" at bounding box center [342, 265] width 263 height 365
type textarea "}"
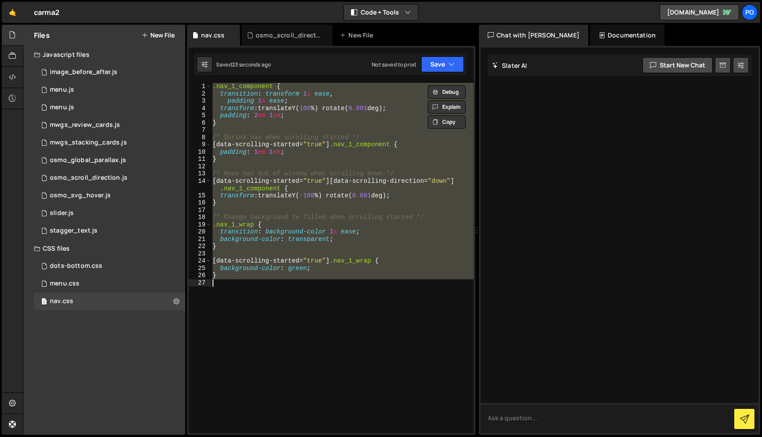
click at [613, 417] on textarea at bounding box center [620, 418] width 278 height 30
paste textarea ".nav_1_component { transition: transform 1s ease, padding 1s ease; transform: t…"
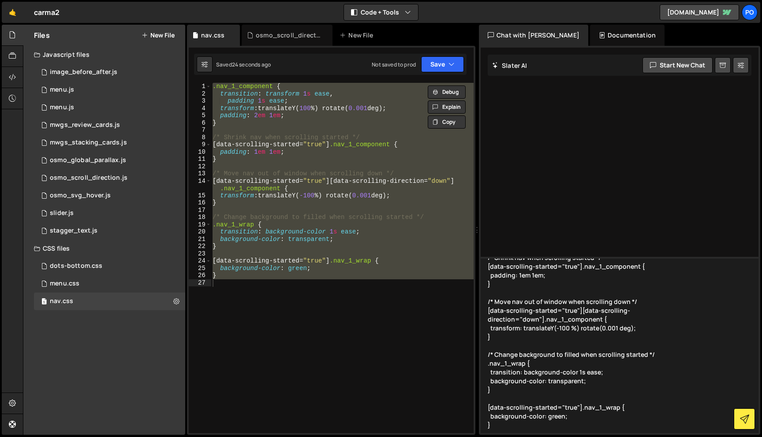
scroll to position [98, 0]
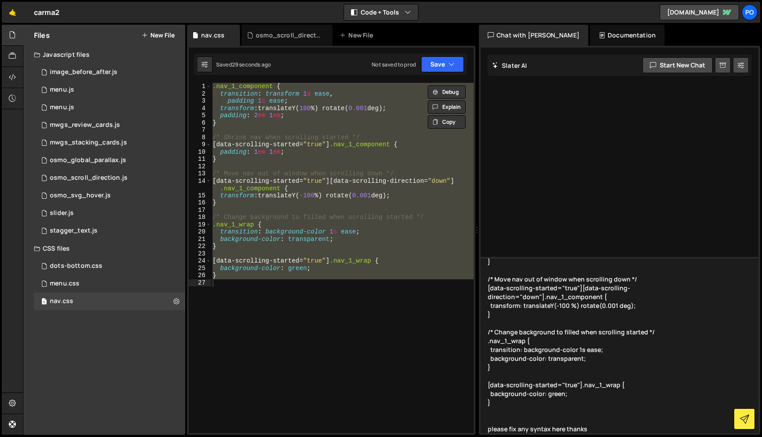
type textarea ".nav_1_component { transition: transform 1s ease, padding 1s ease; transform: t…"
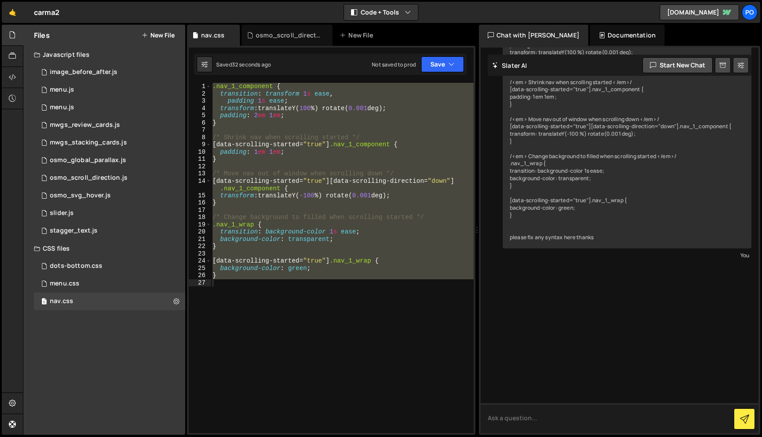
scroll to position [133, 0]
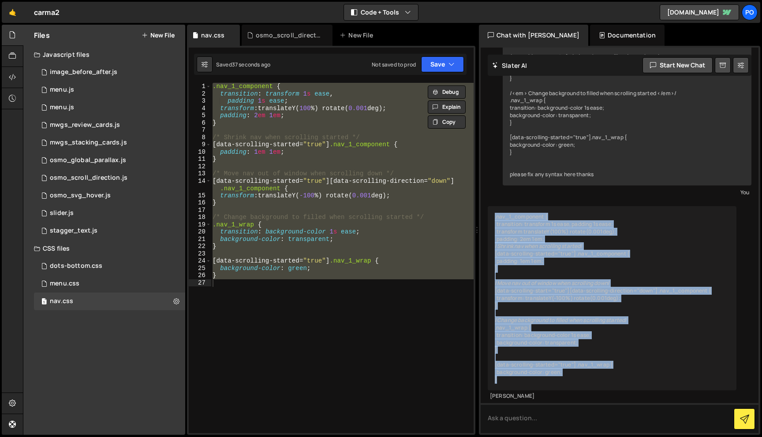
drag, startPoint x: 494, startPoint y: 218, endPoint x: 530, endPoint y: 387, distance: 173.1
click at [530, 387] on div ".nav_1_component { transition: transform 1s ease, padding 1s ease; transform tr…" at bounding box center [612, 298] width 249 height 184
copy div ".nav_1_component { transition: transform 1s ease, padding 1s ease; transform tr…"
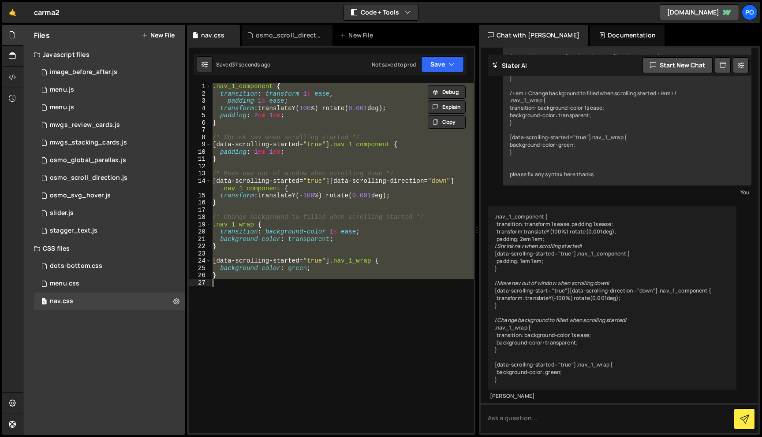
click at [373, 307] on div ".nav_1_component { transition : transform 1 s ease , padding 1 s ease ; transfo…" at bounding box center [342, 258] width 263 height 351
paste textarea
type textarea "}"
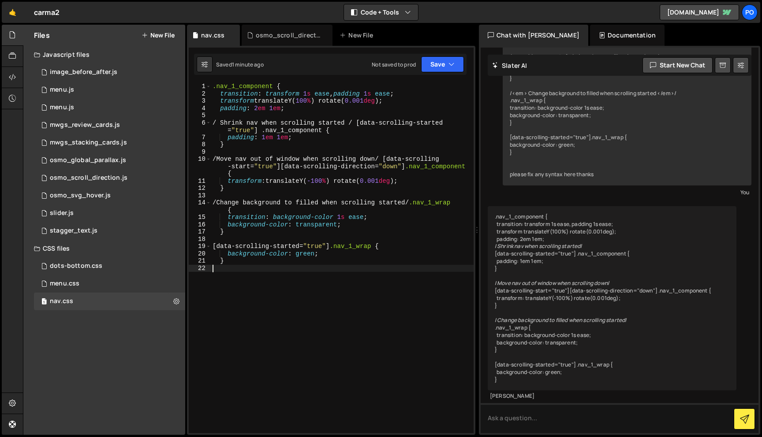
click at [309, 257] on div ".nav_1_component { transition : transform 1 s ease , padding 1 s ease ; transfo…" at bounding box center [342, 265] width 263 height 365
type textarea "background-color: #000000;"
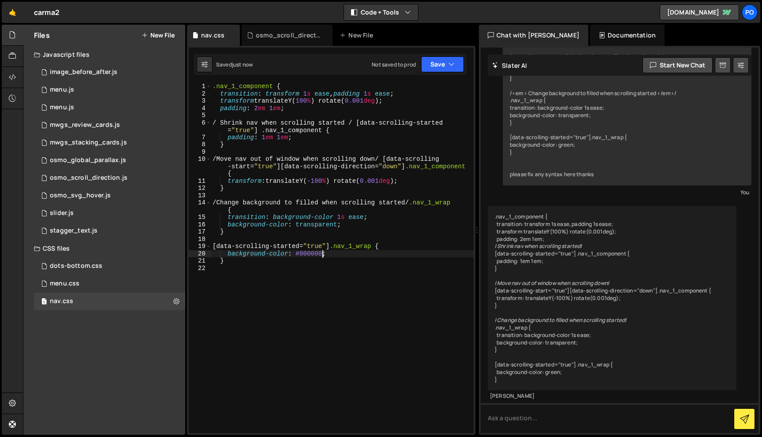
click at [377, 193] on div ".nav_1_component { transition : transform 1 s ease , padding 1 s ease ; transfo…" at bounding box center [342, 265] width 263 height 365
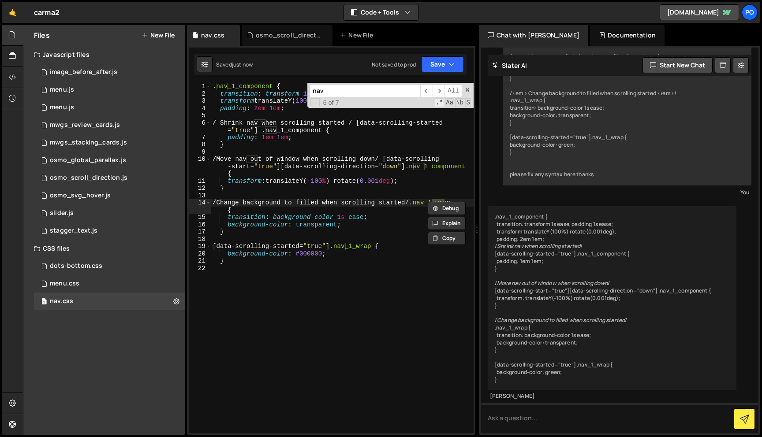
drag, startPoint x: 388, startPoint y: 94, endPoint x: 442, endPoint y: 100, distance: 54.5
click at [442, 100] on div "nav ​ ​ All Replace All + 6 of 7 .* Aa \b S" at bounding box center [390, 95] width 166 height 25
type input "nav"
click at [442, 91] on span "​" at bounding box center [439, 91] width 12 height 13
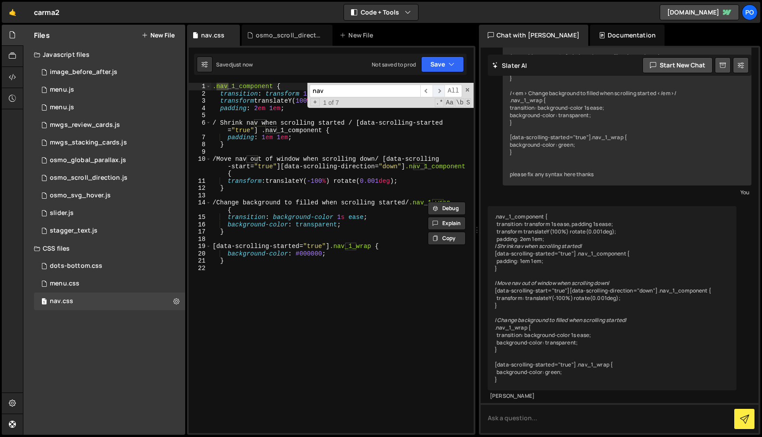
click at [442, 91] on span "​" at bounding box center [439, 91] width 12 height 13
drag, startPoint x: 361, startPoint y: 123, endPoint x: 207, endPoint y: 124, distance: 153.9
click at [207, 124] on div "/ Shrink nav when scrolling started / [data-scrolling-started="true"] .nav_1_co…" at bounding box center [331, 258] width 285 height 351
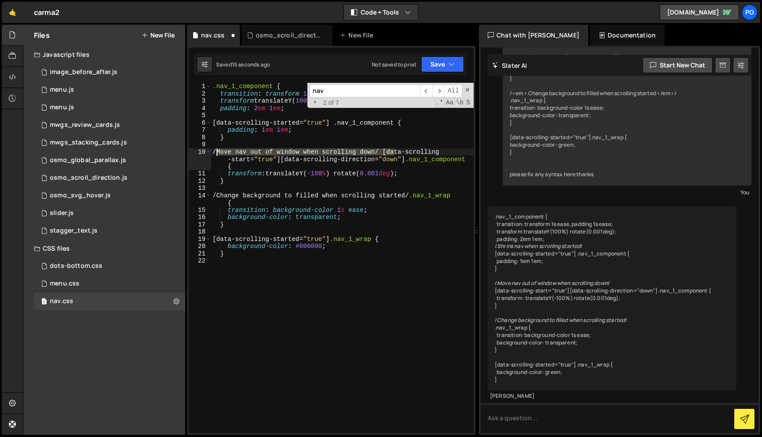
drag, startPoint x: 394, startPoint y: 150, endPoint x: 217, endPoint y: 149, distance: 176.8
click at [217, 149] on div ".nav_1_component { transition : transform 1 s ease , padding 1 s ease ; transfo…" at bounding box center [342, 265] width 263 height 365
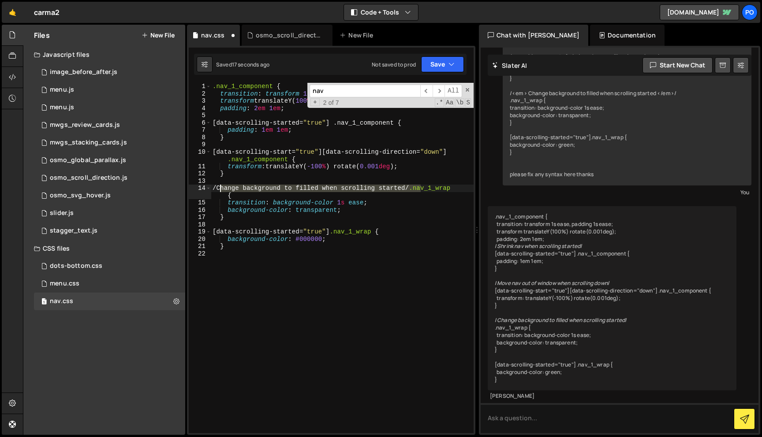
drag, startPoint x: 421, startPoint y: 188, endPoint x: 219, endPoint y: 188, distance: 202.8
click at [219, 188] on div ".nav_1_component { transition : transform 1 s ease , padding 1 s ease ; transfo…" at bounding box center [342, 265] width 263 height 365
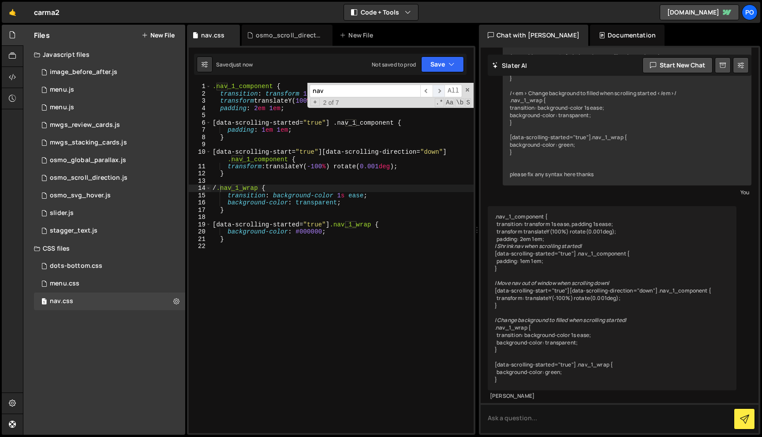
click at [436, 94] on span "​" at bounding box center [439, 91] width 12 height 13
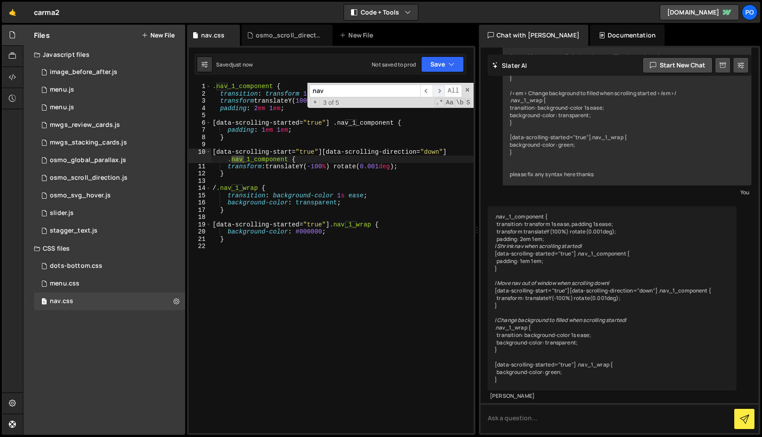
click at [436, 94] on span "​" at bounding box center [439, 91] width 12 height 13
drag, startPoint x: 343, startPoint y: 123, endPoint x: 402, endPoint y: 124, distance: 58.7
click at [402, 124] on div ".nav_1_component { transition : transform 1 s ease , padding 1 s ease ; transfo…" at bounding box center [342, 265] width 263 height 365
click at [343, 125] on div ".nav_1_component { transition : transform 1 s ease , padding 1 s ease ; transfo…" at bounding box center [342, 265] width 263 height 365
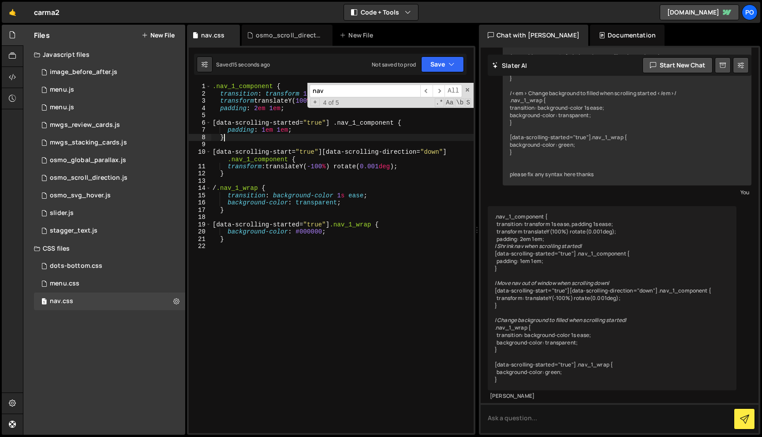
click at [342, 138] on div ".nav_1_component { transition : transform 1 s ease , padding 1 s ease ; transfo…" at bounding box center [342, 265] width 263 height 365
click at [292, 108] on div ".nav_1_component { transition : transform 1 s ease , padding 1 s ease ; transfo…" at bounding box center [342, 265] width 263 height 365
click at [280, 128] on div ".nav_1_component { transition : transform 1 s ease , padding 1 s ease ; transfo…" at bounding box center [342, 265] width 263 height 365
click at [224, 188] on div ".nav_1_component { transition : transform 1 s ease , padding 1 s ease ; transfo…" at bounding box center [342, 265] width 263 height 365
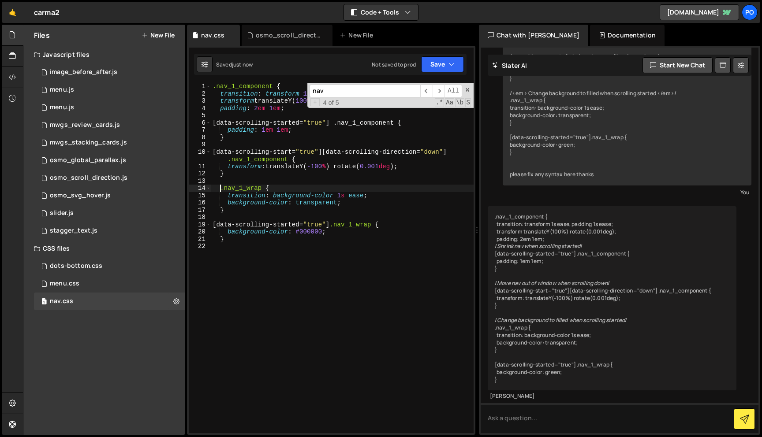
type textarea ".nav_1_wrap {"
click at [383, 89] on input "nav" at bounding box center [365, 91] width 111 height 13
type input "/"
